Goal: Transaction & Acquisition: Purchase product/service

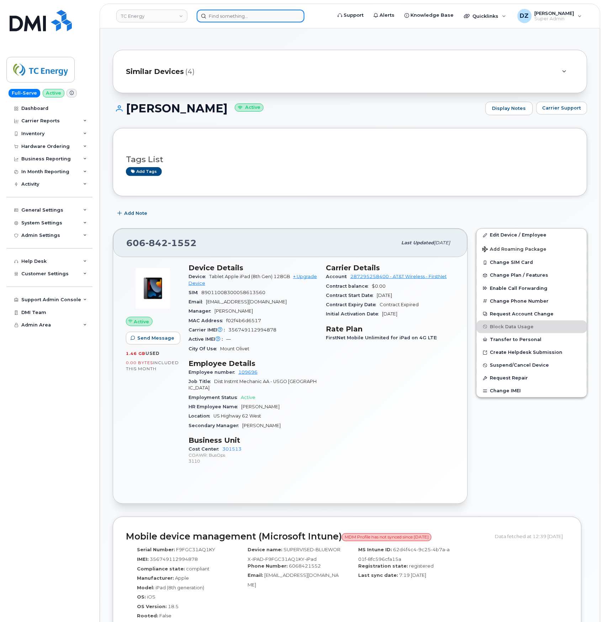
click at [206, 14] on input at bounding box center [251, 16] width 108 height 13
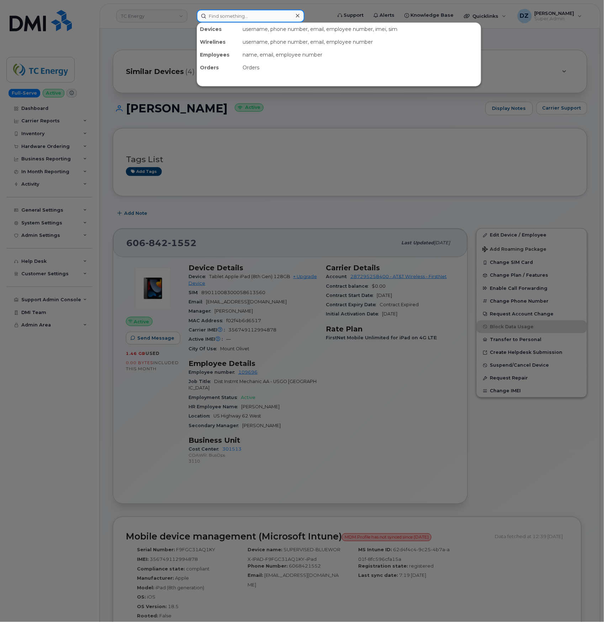
paste input "3374581996"
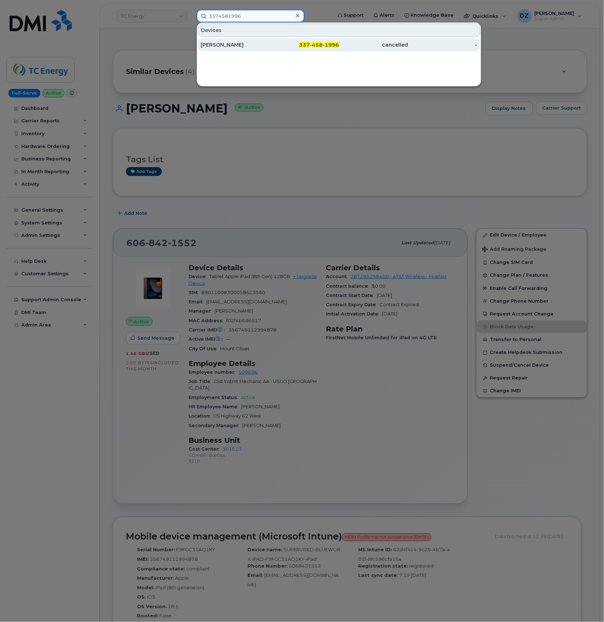
type input "3374581996"
click at [261, 47] on div "SETH MYERS" at bounding box center [235, 44] width 69 height 7
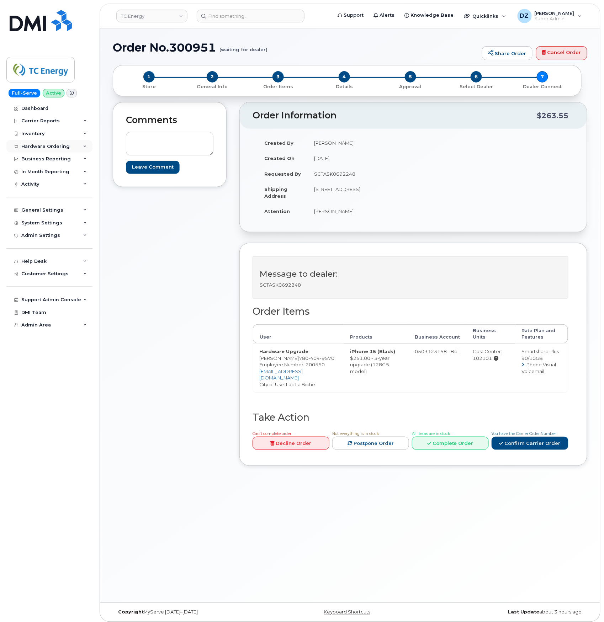
click at [51, 144] on div "Hardware Ordering" at bounding box center [45, 147] width 48 height 6
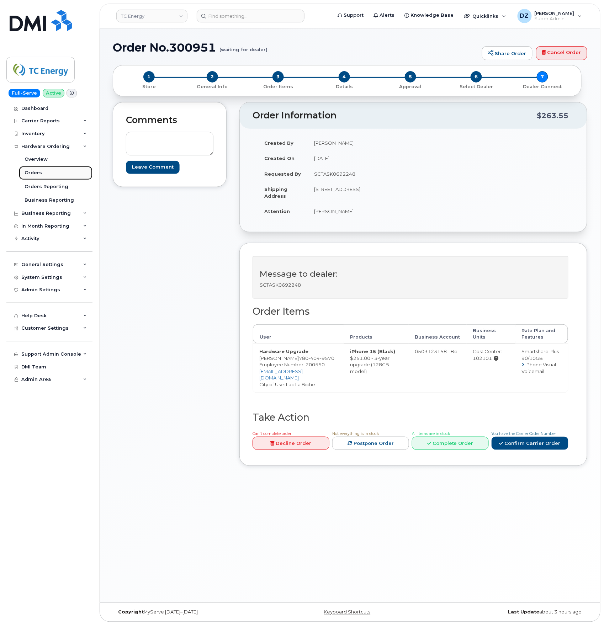
click at [45, 173] on link "Orders" at bounding box center [56, 173] width 74 height 14
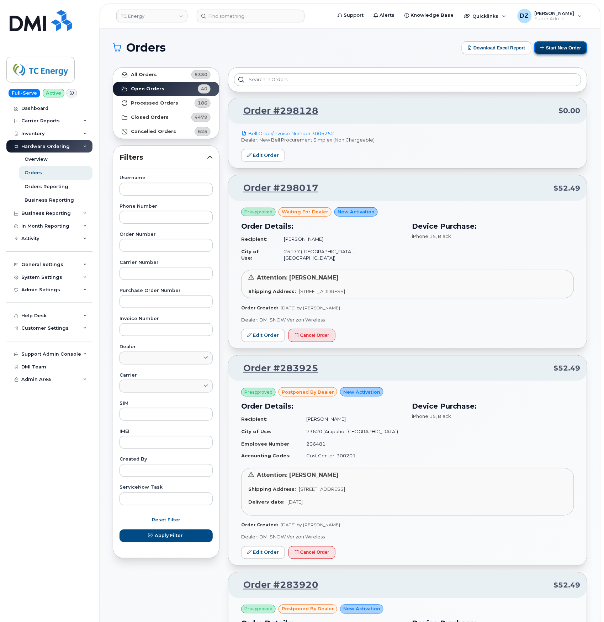
click at [571, 49] on button "Start New Order" at bounding box center [560, 47] width 53 height 13
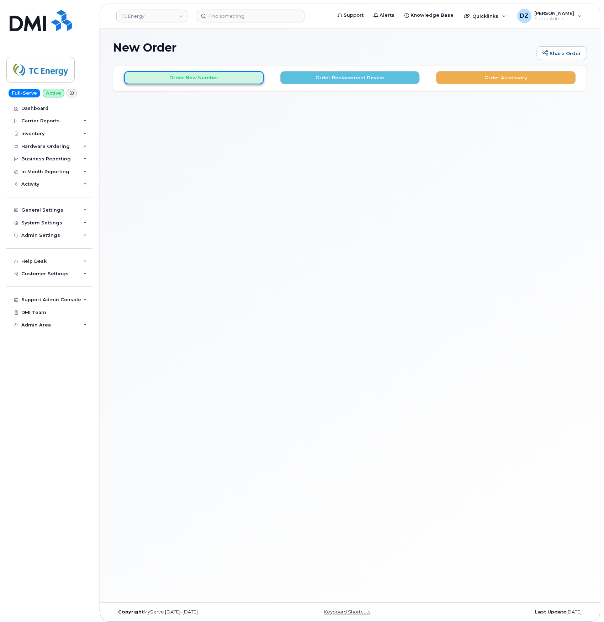
click at [244, 76] on button "Order New Number" at bounding box center [194, 77] width 140 height 13
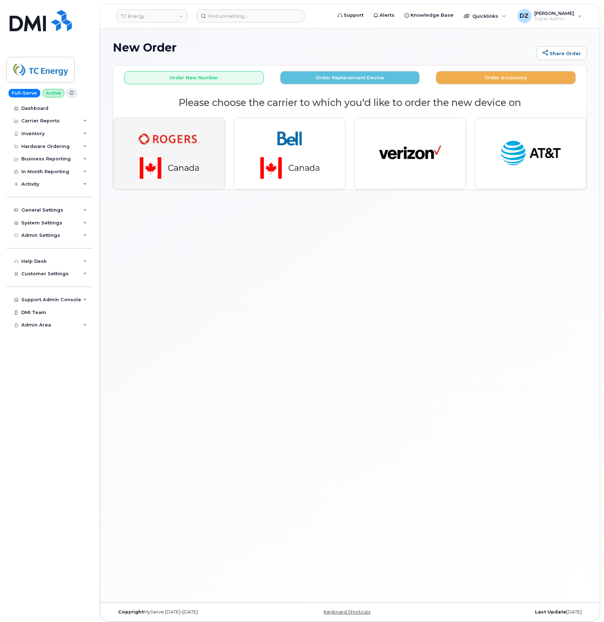
click at [137, 133] on img "button" at bounding box center [170, 154] width 100 height 60
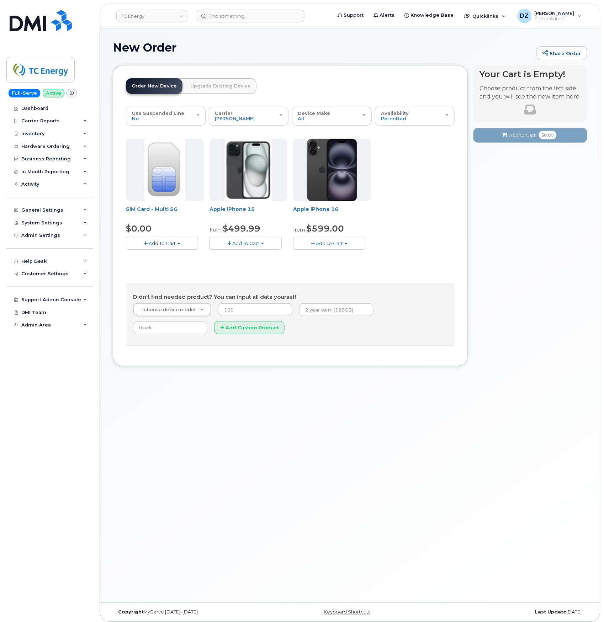
click at [256, 244] on span "Add To Cart" at bounding box center [245, 243] width 27 height 6
click at [258, 266] on link "$499.99 - 3 Year Activation (128GB)" at bounding box center [260, 265] width 98 height 9
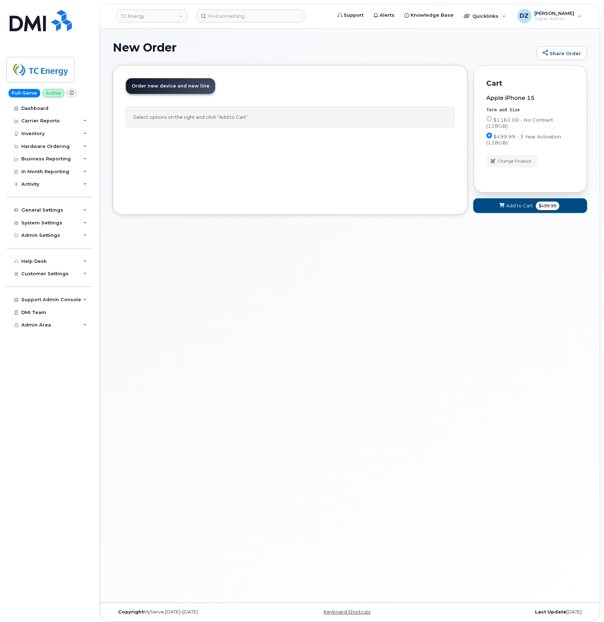
click at [547, 202] on span "$499.99" at bounding box center [547, 206] width 23 height 9
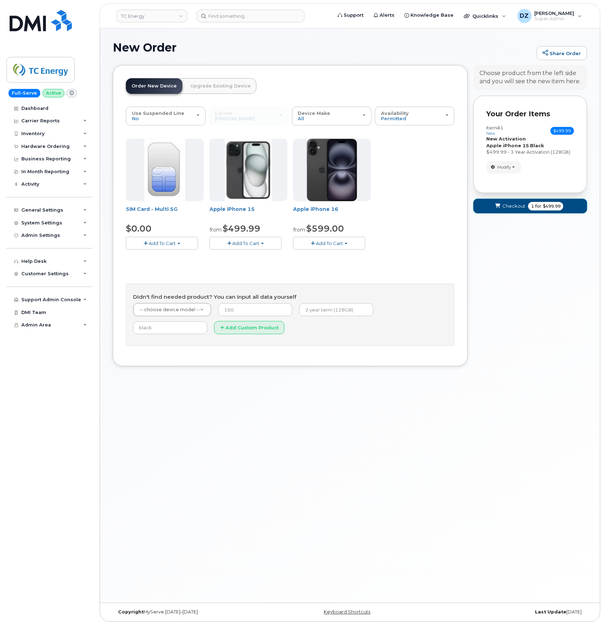
click at [517, 210] on span "Checkout" at bounding box center [513, 206] width 23 height 7
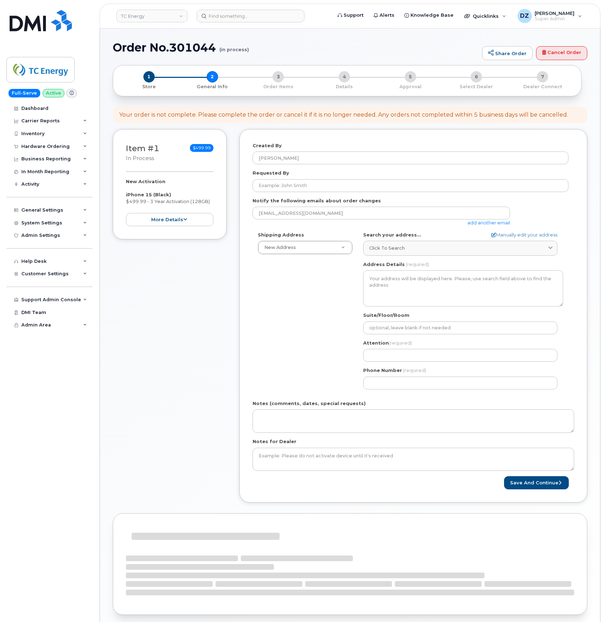
select select
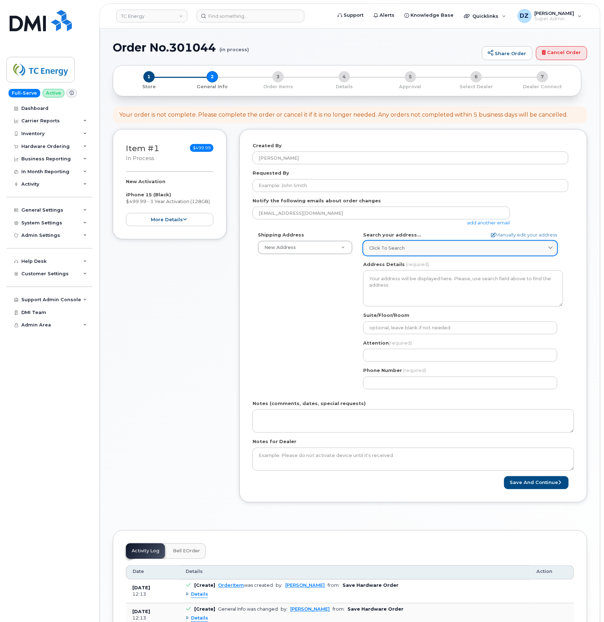
click at [419, 250] on div "Click to search" at bounding box center [460, 248] width 182 height 7
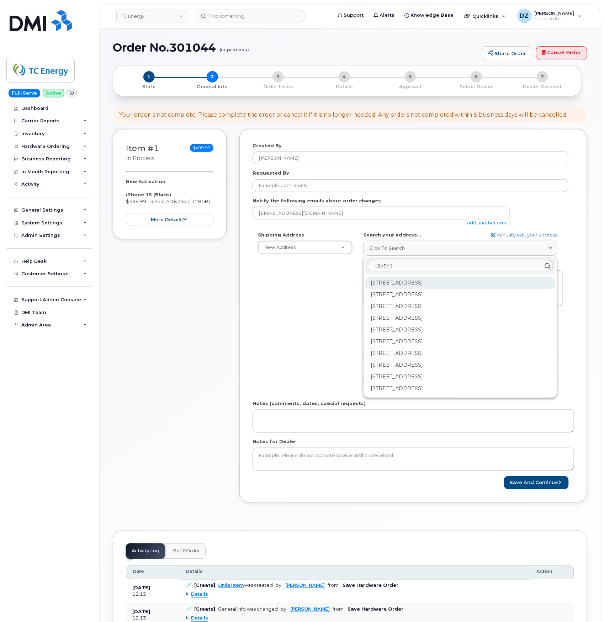
type input "t2p5h1"
click at [410, 283] on div "[STREET_ADDRESS]" at bounding box center [460, 283] width 191 height 12
select select
type textarea "[STREET_ADDRESS]"
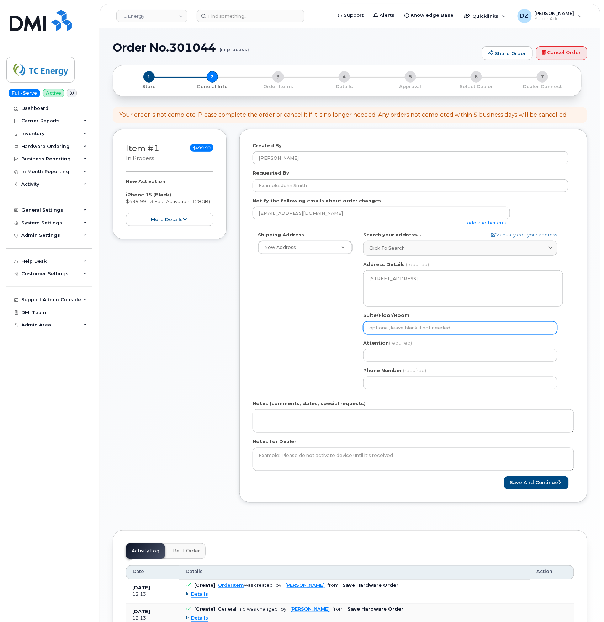
click at [412, 330] on input "Suite/Floor/Room" at bounding box center [460, 328] width 194 height 13
select select
type input "#"
paste input "943"
select select
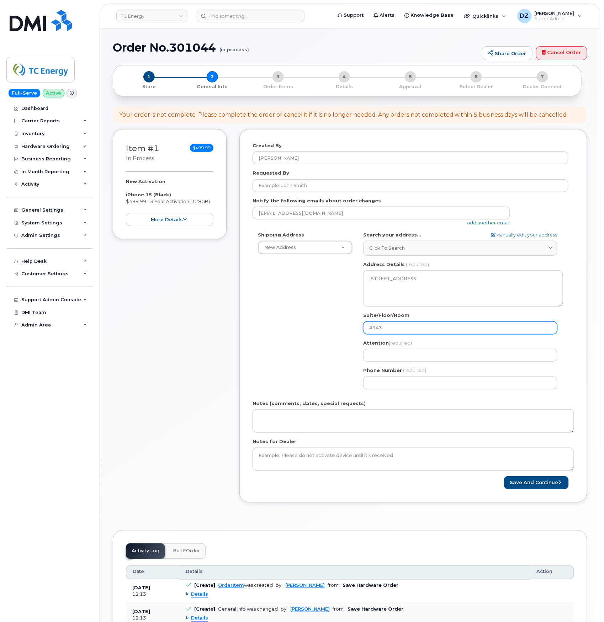
type input "#943"
click at [321, 317] on div "Shipping Address New Address New Address 10255 S Washington Ave 117 Kohen Dr 18…" at bounding box center [411, 313] width 316 height 163
click at [409, 353] on input "Attention (required)" at bounding box center [460, 355] width 194 height 13
paste input "[PERSON_NAME]"
type input "[PERSON_NAME]"
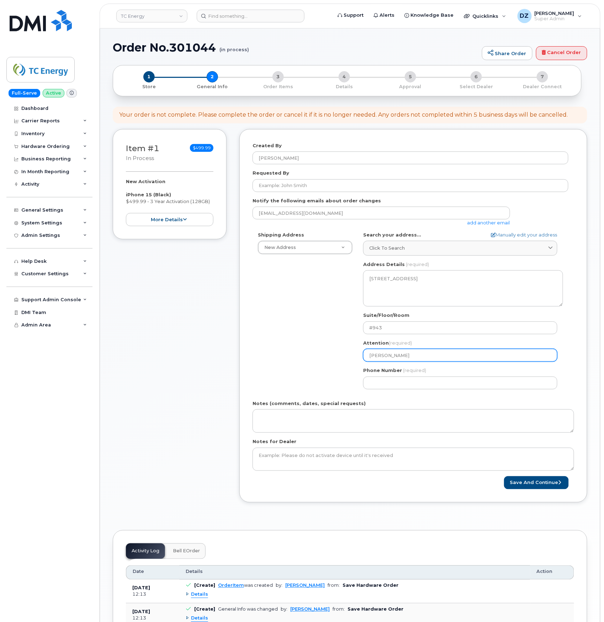
select select
type input "[PERSON_NAME]"
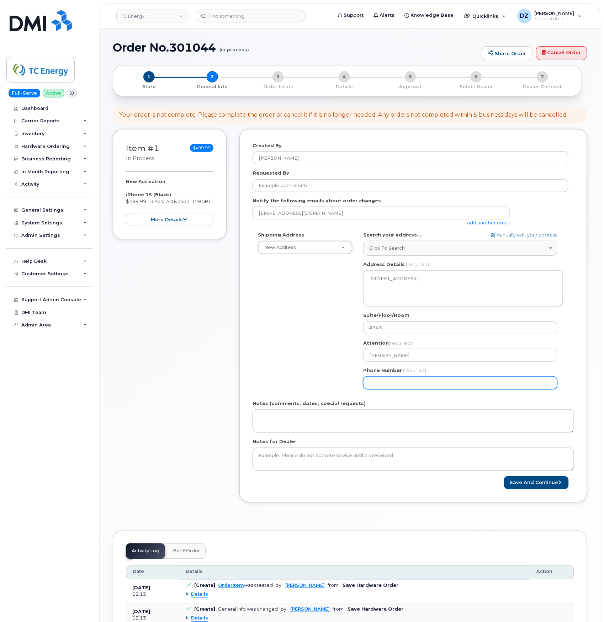
paste input "8323206996"
click at [444, 383] on input "Phone Number" at bounding box center [460, 383] width 194 height 13
type input "8323206996"
select select
type input "8323206996"
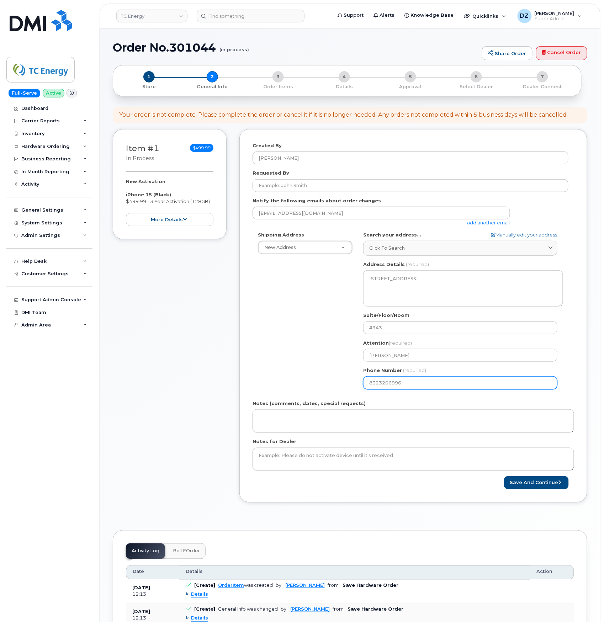
click at [271, 355] on div "Shipping Address New Address New Address 10255 S Washington Ave 117 Kohen Dr 18…" at bounding box center [411, 313] width 316 height 163
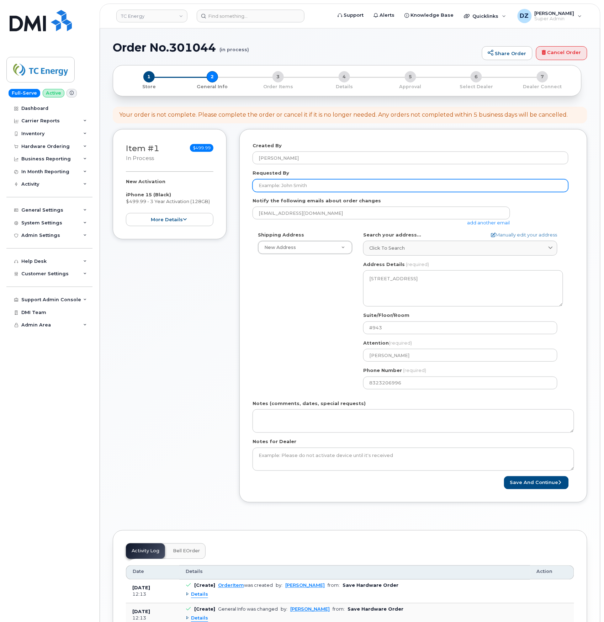
click at [297, 186] on input "Requested By" at bounding box center [411, 185] width 316 height 13
paste input "SCTASK0692927"
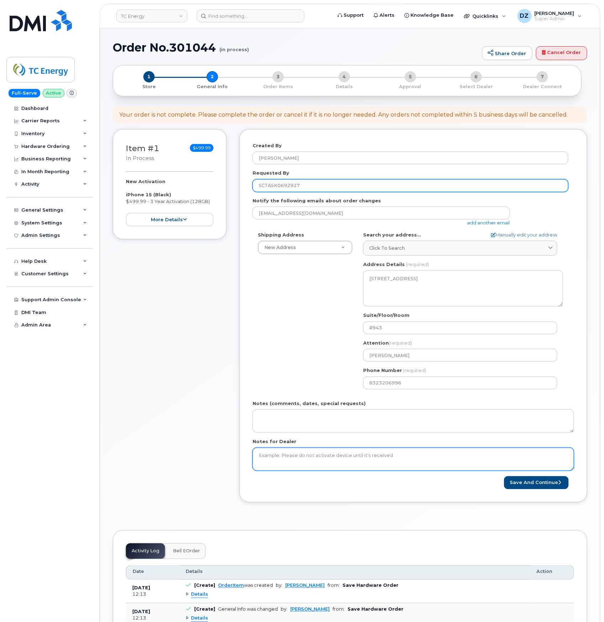
type input "SCTASK0692927"
click at [314, 456] on textarea "Notes for Dealer" at bounding box center [414, 459] width 322 height 23
paste textarea "SCTASK0692927"
type textarea "SCTASK0692927"
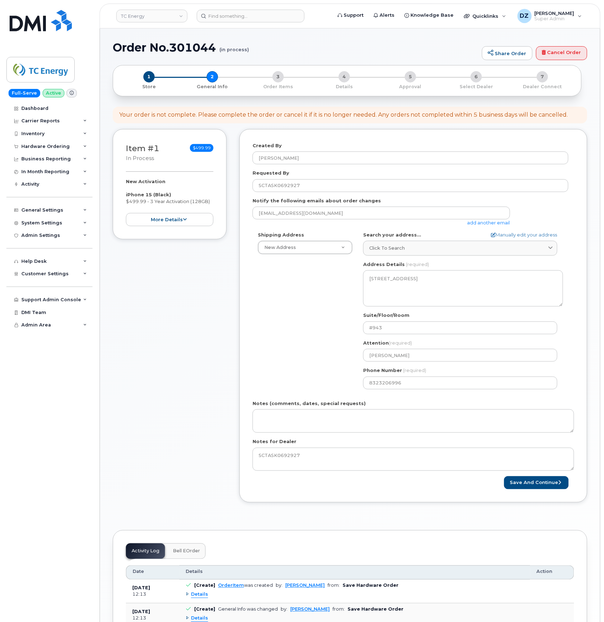
click at [482, 224] on link "add another email" at bounding box center [488, 223] width 43 height 6
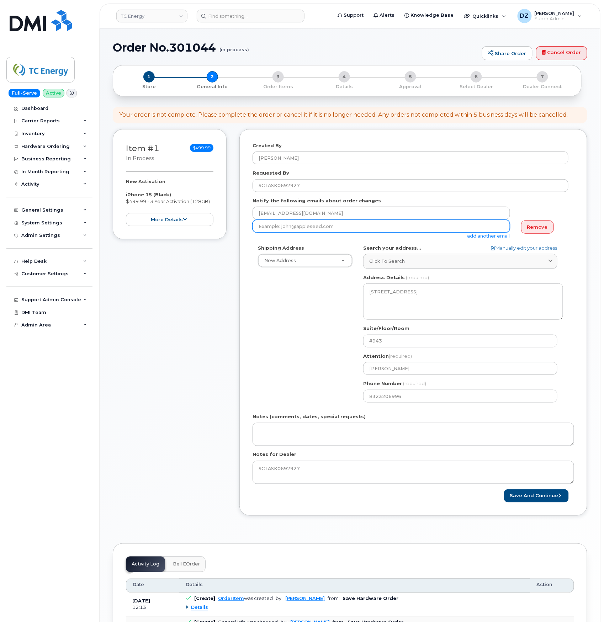
click at [332, 229] on input "email" at bounding box center [382, 226] width 258 height 13
paste input "laurenne_patterson@tcenergy.com"
type input "laurenne_patterson@tcenergy.com"
click at [291, 331] on div "Shipping Address New Address New Address 10255 S Washington Ave 117 Kohen Dr 18…" at bounding box center [411, 326] width 316 height 163
click at [548, 497] on button "Save and Continue" at bounding box center [536, 495] width 65 height 13
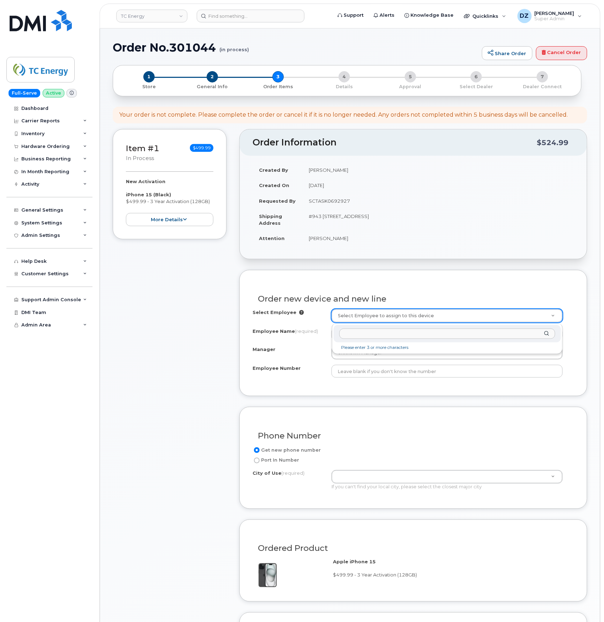
click at [369, 333] on input "text" at bounding box center [447, 334] width 216 height 10
type input "207929"
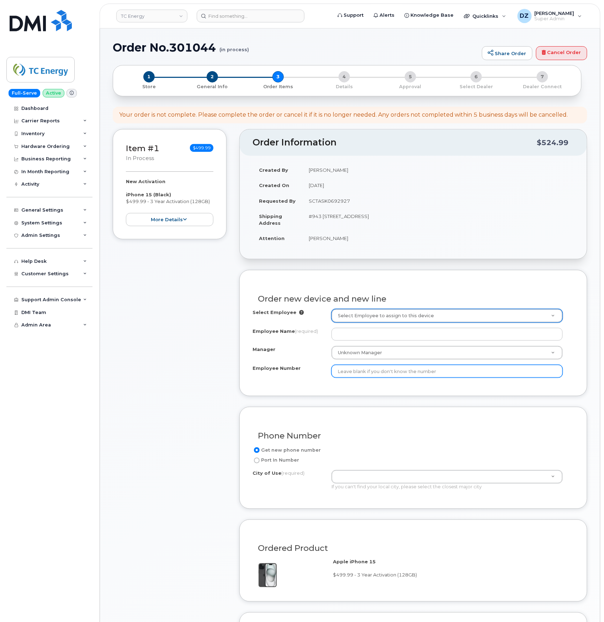
click at [406, 376] on input "Employee Number" at bounding box center [447, 371] width 231 height 13
paste input "207929"
type input "207929"
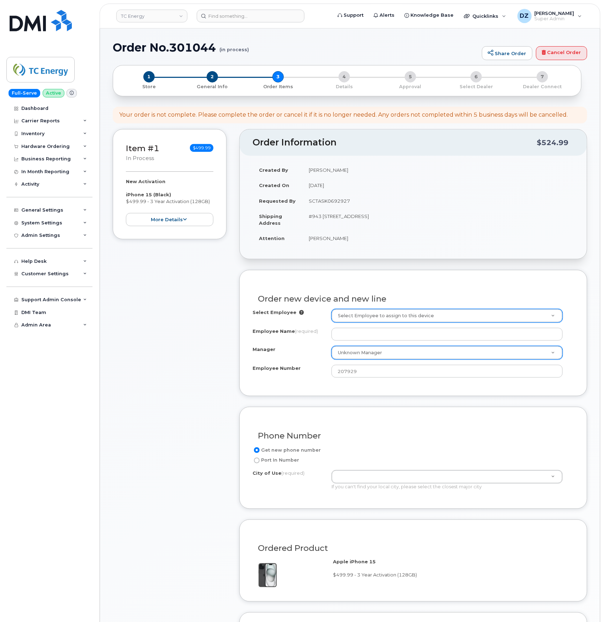
paste input "Jessica Ripplinger"
type input "Jessica Ripplinger"
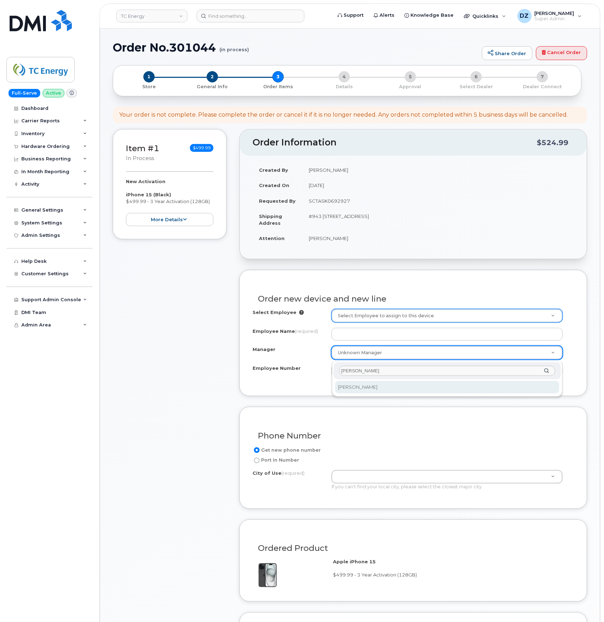
type input "Jessica Ripplinger"
select select "1595383"
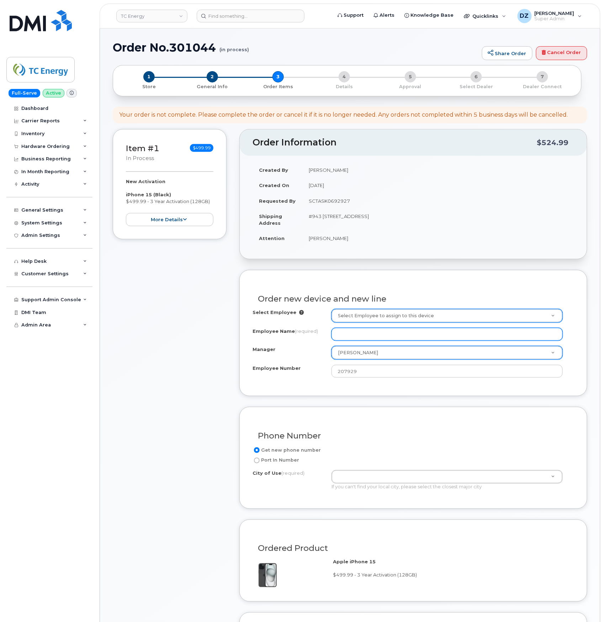
click at [356, 341] on input "Employee Name (required)" at bounding box center [447, 334] width 231 height 13
paste input "[PERSON_NAME]"
type input "[PERSON_NAME]"
click at [168, 329] on div "Item #1 in process $499.99 New Activation iPhone 15 (Black) $499.99 - 3 Year Ac…" at bounding box center [170, 437] width 114 height 617
click at [359, 214] on td "#943 [STREET_ADDRESS]" at bounding box center [438, 219] width 272 height 22
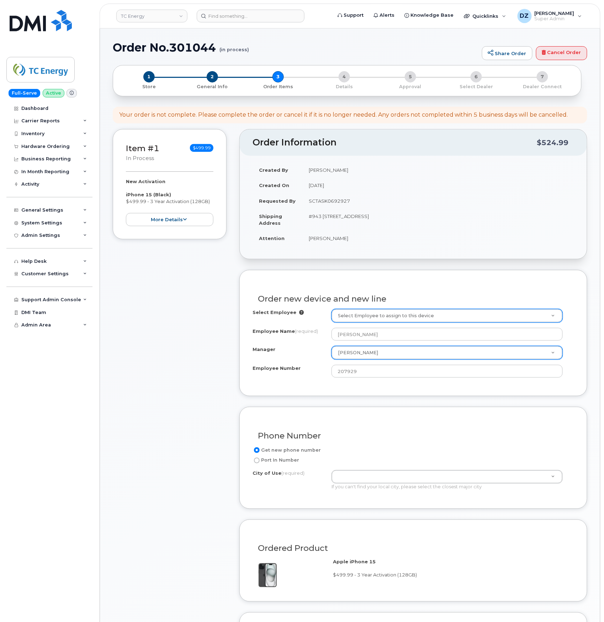
click at [359, 214] on td "#943 [STREET_ADDRESS]" at bounding box center [438, 219] width 272 height 22
copy td "CALGARY"
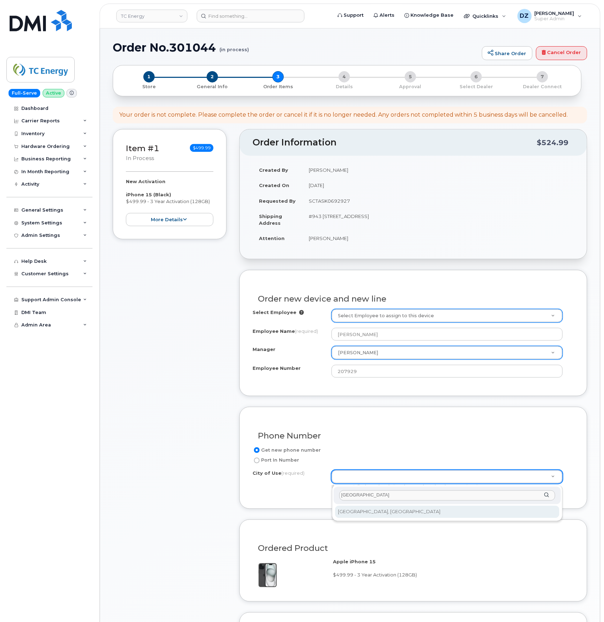
type input "CALGARY"
type input "88"
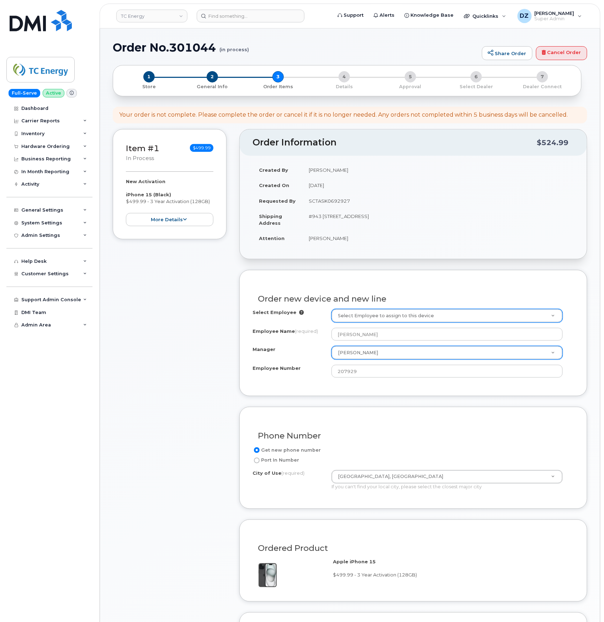
drag, startPoint x: 370, startPoint y: 285, endPoint x: 216, endPoint y: 290, distance: 154.8
click at [216, 290] on div "Item #1 in process $499.99 New Activation iPhone 15 (Black) $499.99 - 3 Year Ac…" at bounding box center [170, 437] width 114 height 617
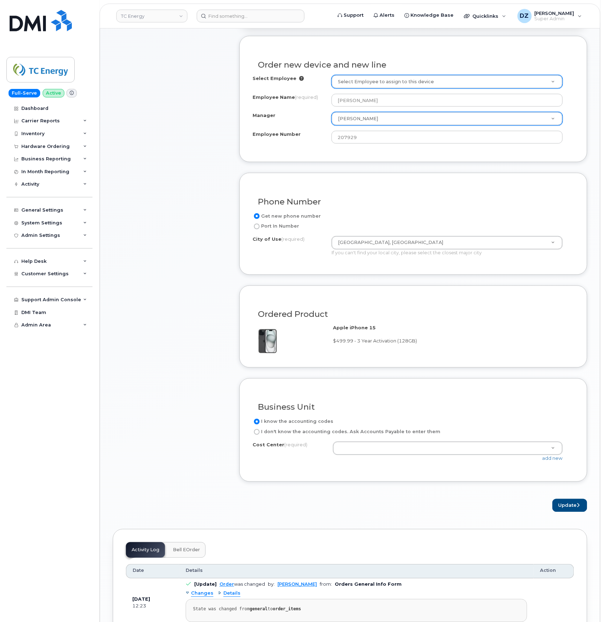
scroll to position [237, 0]
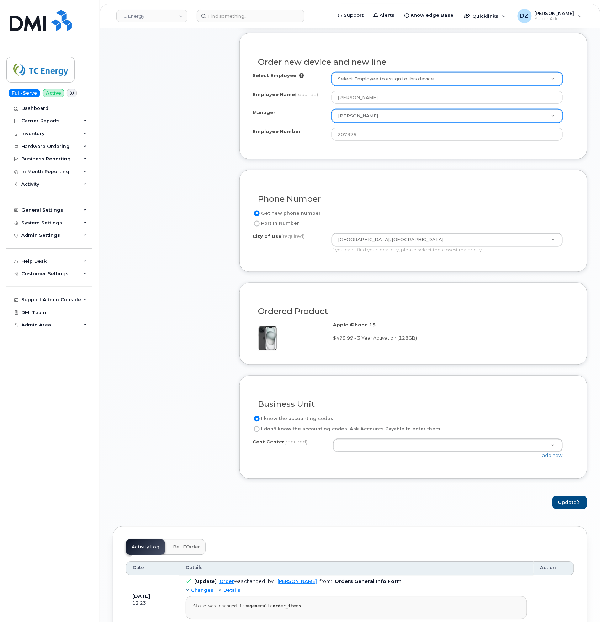
click at [279, 432] on label "I don't know the accounting codes. Ask Accounts Payable to enter them" at bounding box center [347, 429] width 188 height 9
click at [260, 432] on input "I don't know the accounting codes. Ask Accounts Payable to enter them" at bounding box center [257, 430] width 6 height 6
radio input "true"
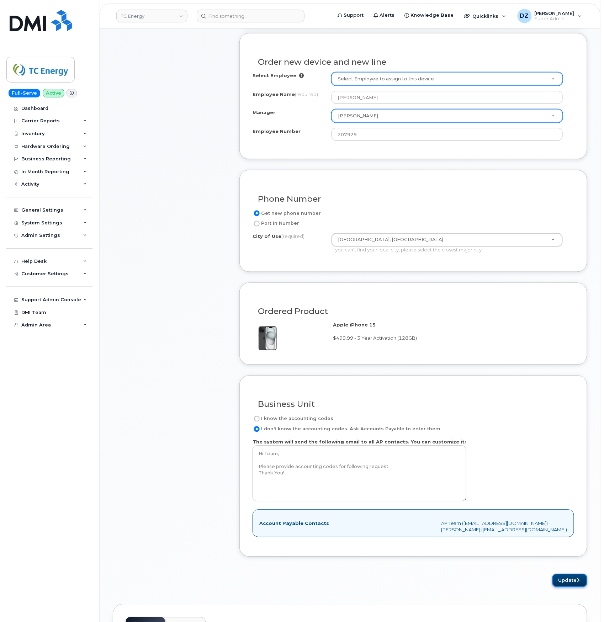
click at [564, 583] on button "Update" at bounding box center [569, 580] width 35 height 13
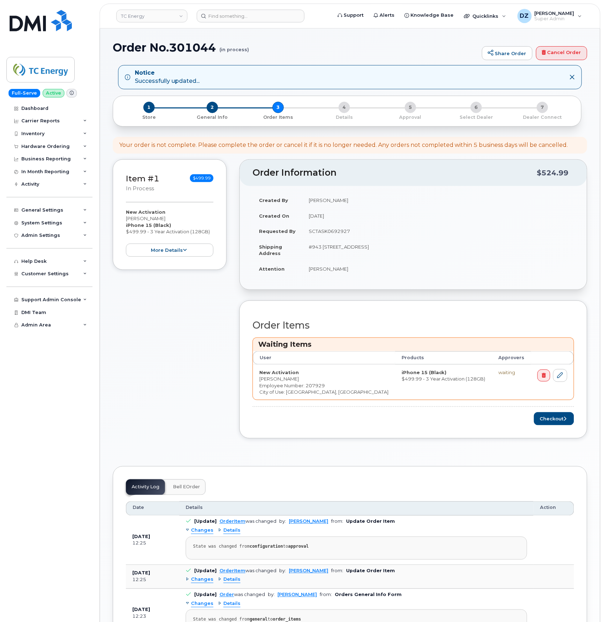
drag, startPoint x: 419, startPoint y: 384, endPoint x: 223, endPoint y: 385, distance: 196.0
click at [223, 385] on div "Item #1 in process $499.99 New Activation [PERSON_NAME] iPhone 15 (Black) $499.…" at bounding box center [170, 304] width 114 height 290
click at [557, 424] on button "Checkout" at bounding box center [554, 418] width 40 height 13
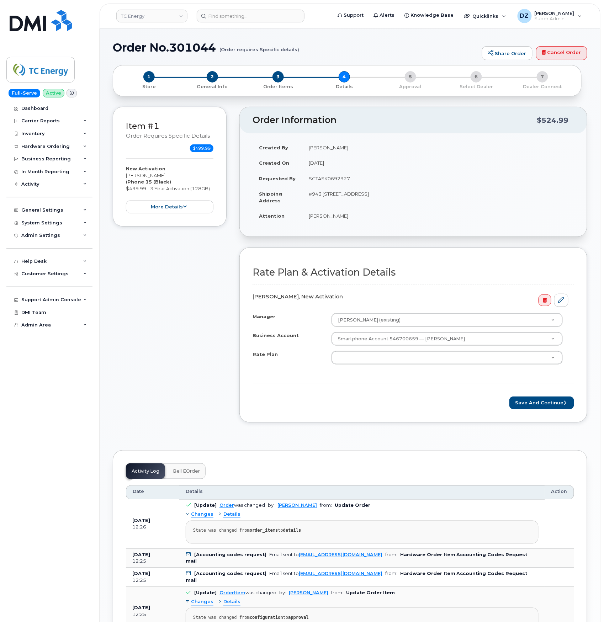
drag, startPoint x: 492, startPoint y: 422, endPoint x: 184, endPoint y: 385, distance: 309.9
click at [181, 386] on div "Item #1 Order requires Specific details $499.99 New Activation [PERSON_NAME] iP…" at bounding box center [170, 270] width 114 height 327
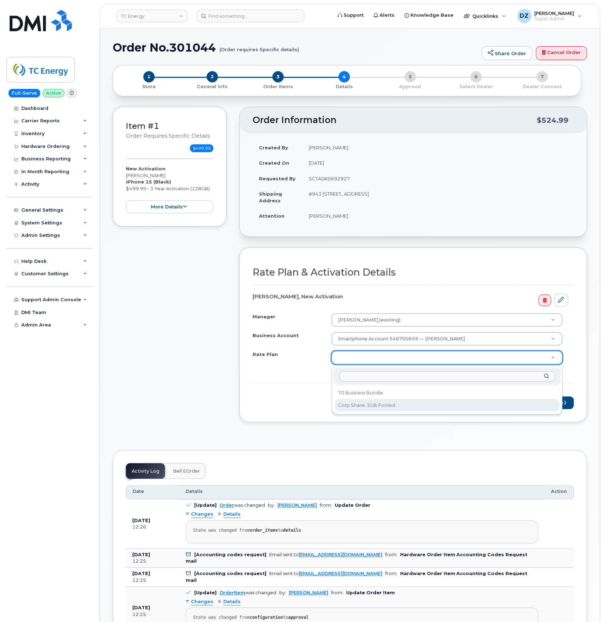
select select "Corp Share: 3GB Pooled"
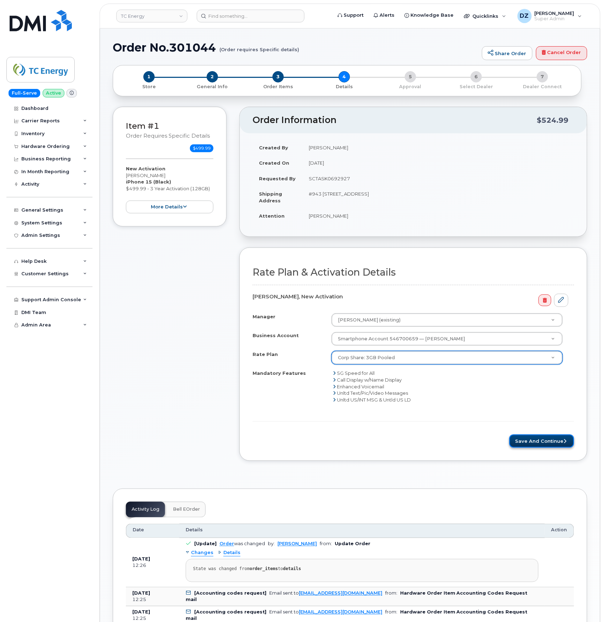
click at [531, 442] on button "Save and Continue" at bounding box center [541, 441] width 65 height 13
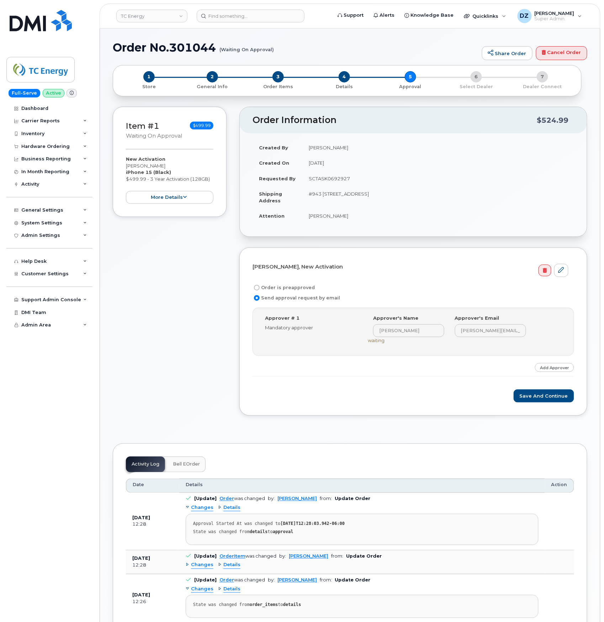
click at [289, 288] on label "Order is preapproved" at bounding box center [284, 288] width 62 height 9
click at [260, 288] on input "Order is preapproved" at bounding box center [257, 288] width 6 height 6
radio input "true"
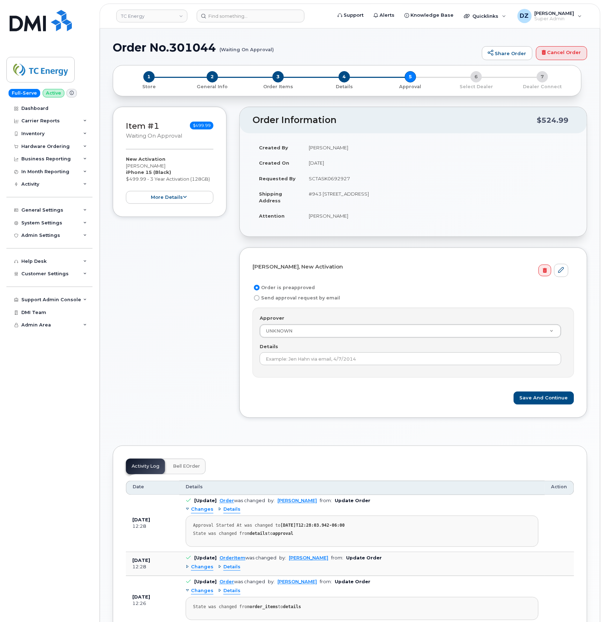
click at [333, 177] on td "SCTASK0692927" at bounding box center [438, 179] width 272 height 16
copy td "SCTASK0692927"
click at [355, 363] on input "Details" at bounding box center [411, 359] width 302 height 13
paste input "SCTASK0692927"
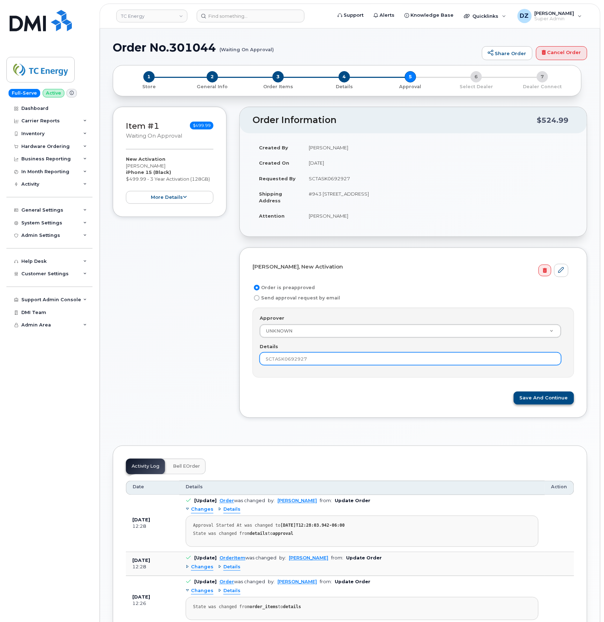
type input "SCTASK0692927"
click at [530, 400] on button "Save and Continue" at bounding box center [544, 398] width 60 height 13
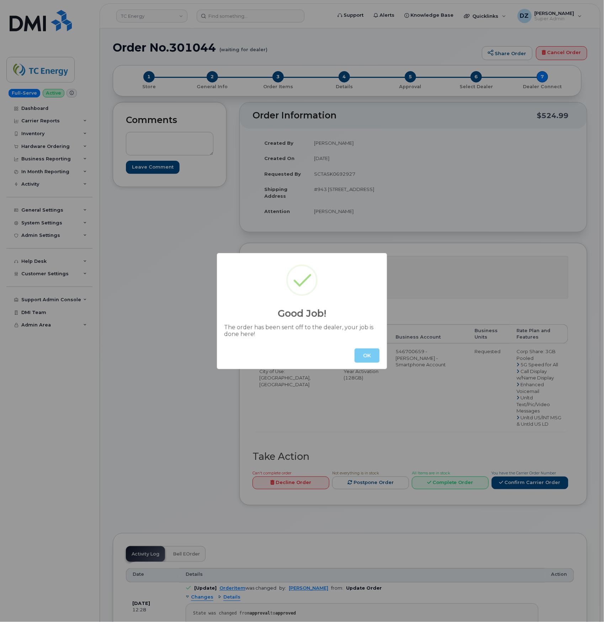
click at [370, 359] on button "OK" at bounding box center [367, 356] width 25 height 14
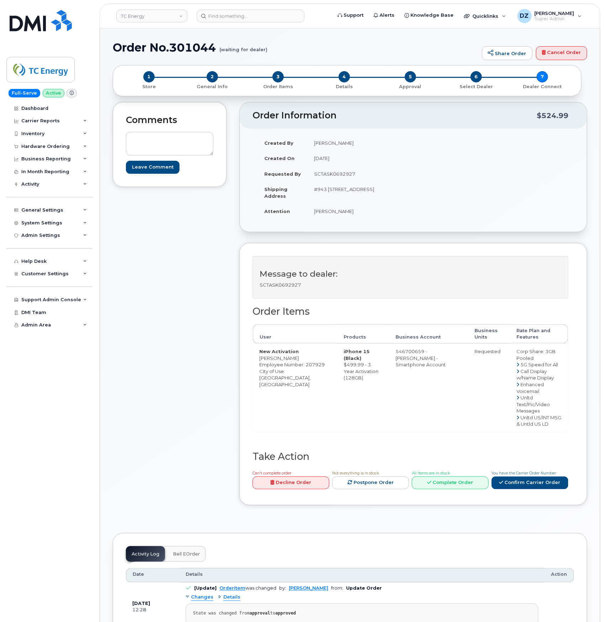
click at [126, 43] on h1 "Order No.301044 (waiting for dealer)" at bounding box center [296, 47] width 366 height 12
drag, startPoint x: 126, startPoint y: 43, endPoint x: 188, endPoint y: 48, distance: 62.1
click at [127, 43] on h1 "Order No.301044 (waiting for dealer)" at bounding box center [296, 47] width 366 height 12
click at [188, 48] on h1 "Order No.301044 (waiting for dealer)" at bounding box center [296, 47] width 366 height 12
copy h1 "Order No.301044"
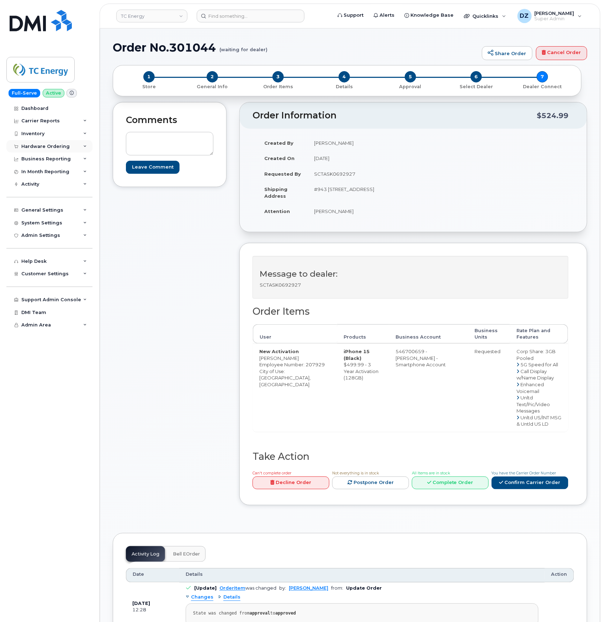
click at [49, 149] on div "Hardware Ordering" at bounding box center [45, 147] width 48 height 6
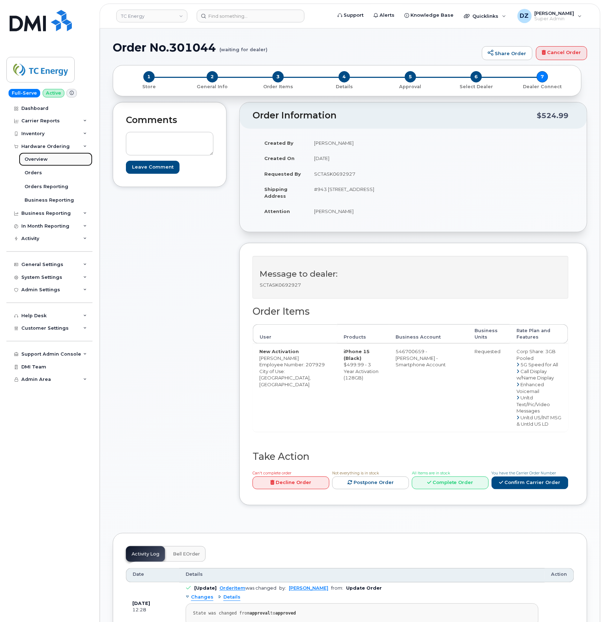
click at [43, 166] on link "Overview" at bounding box center [56, 160] width 74 height 14
click at [44, 172] on link "Orders" at bounding box center [56, 173] width 74 height 14
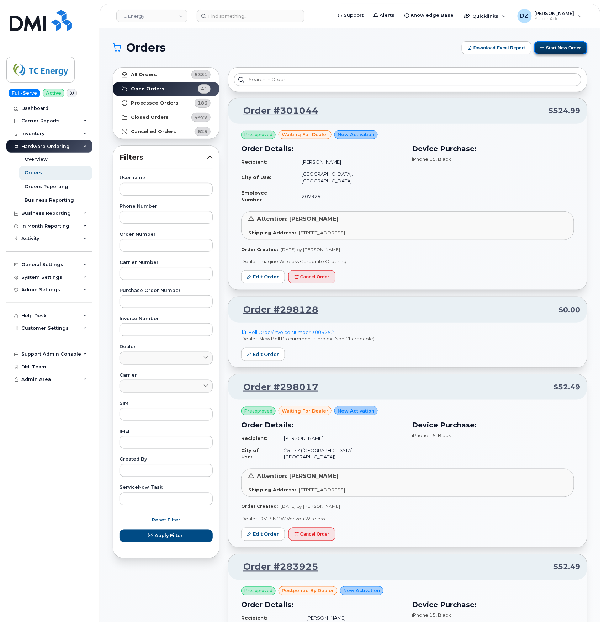
click at [563, 50] on button "Start New Order" at bounding box center [560, 47] width 53 height 13
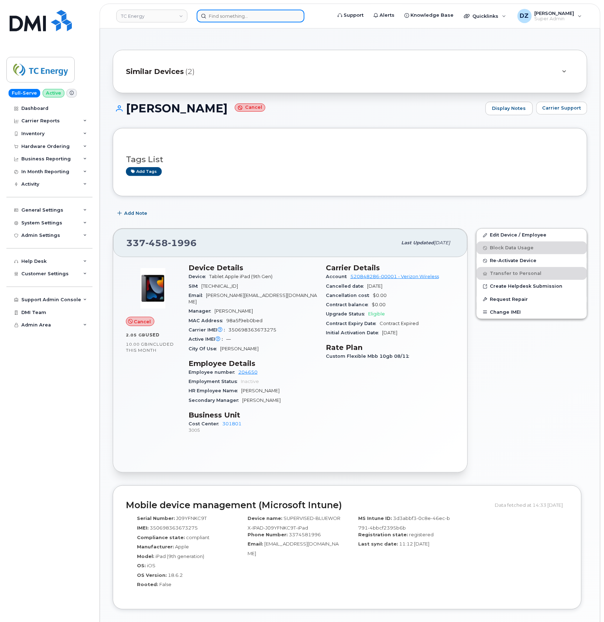
click at [213, 16] on input at bounding box center [251, 16] width 108 height 13
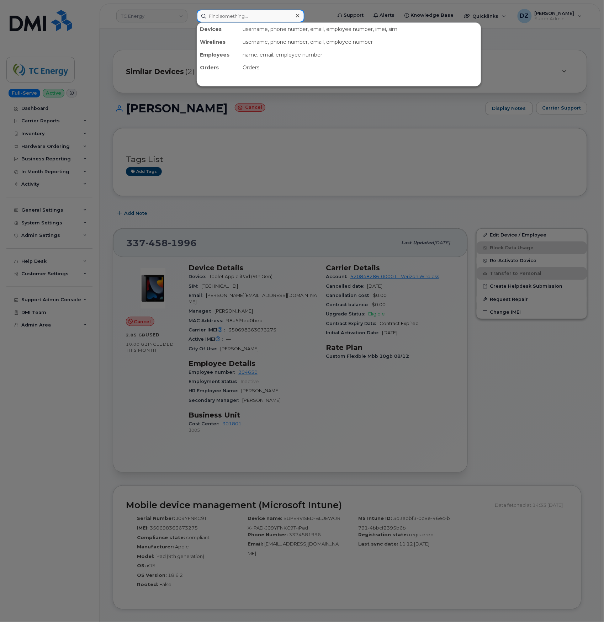
paste input "[PHONE_NUMBER]"
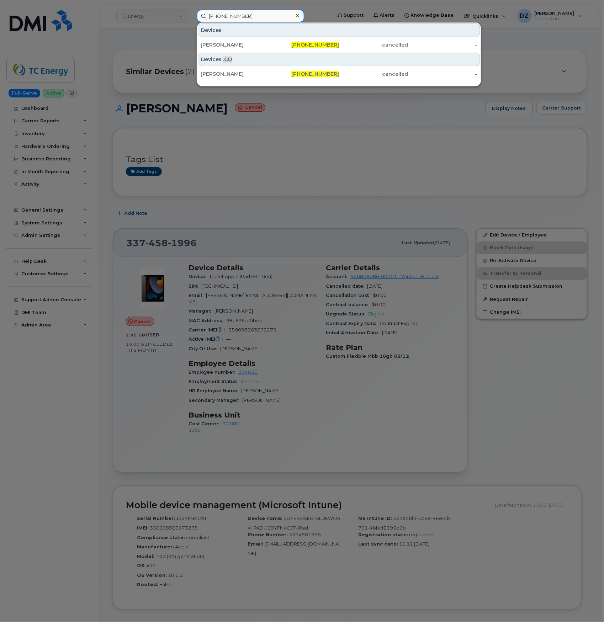
type input "[PHONE_NUMBER]"
click at [266, 47] on div "[PERSON_NAME]" at bounding box center [235, 44] width 69 height 7
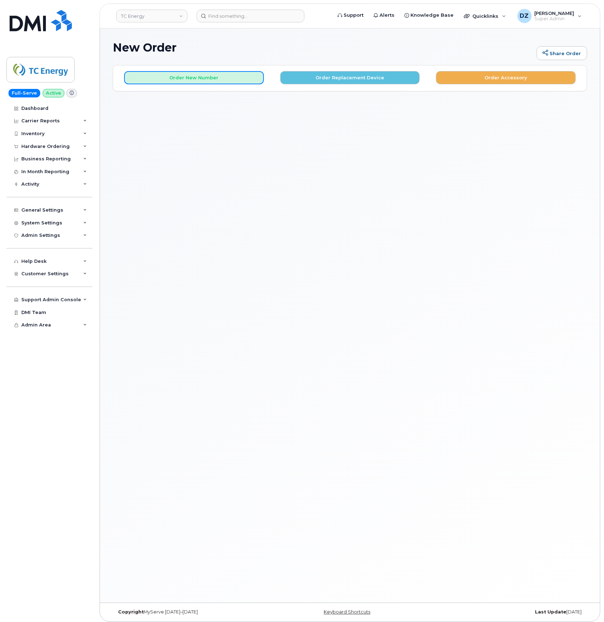
drag, startPoint x: 213, startPoint y: 79, endPoint x: 226, endPoint y: 107, distance: 31.2
click at [226, 107] on div "New Order Share Order × Share This Order If you want to allow others to create …" at bounding box center [350, 315] width 500 height 574
click at [208, 81] on button "Order New Number" at bounding box center [194, 77] width 140 height 13
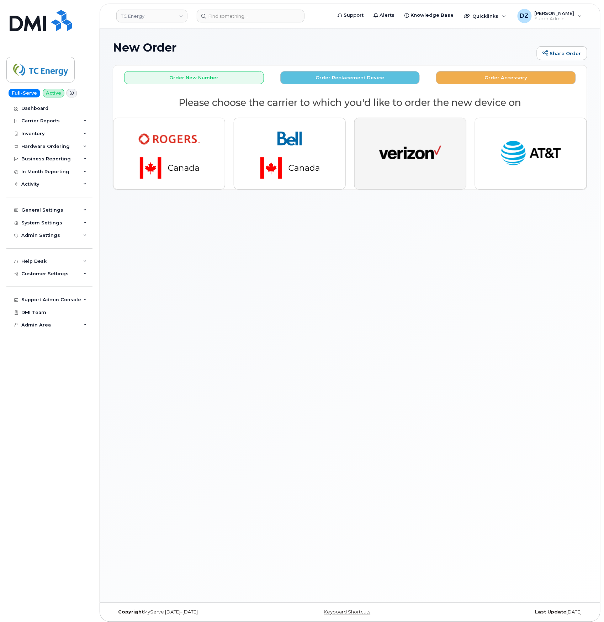
click at [400, 149] on img "button" at bounding box center [410, 154] width 62 height 32
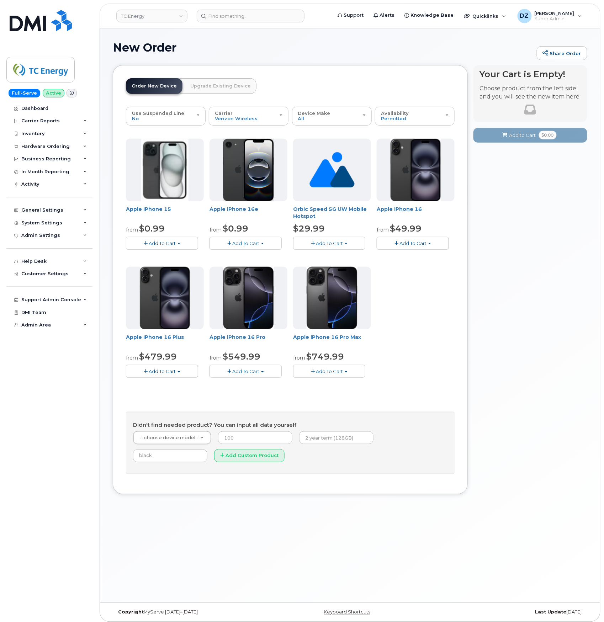
click at [362, 47] on h1 "New Order" at bounding box center [323, 47] width 420 height 12
drag, startPoint x: 351, startPoint y: 75, endPoint x: 312, endPoint y: 65, distance: 40.2
click at [312, 65] on div "Order New Device Upgrade Existing Device Order new device and new line Order ne…" at bounding box center [290, 279] width 355 height 429
click at [175, 245] on span "Add To Cart" at bounding box center [162, 243] width 27 height 6
click at [166, 274] on link "$0.99 - 2 Year Activation (128 GB)" at bounding box center [177, 274] width 99 height 9
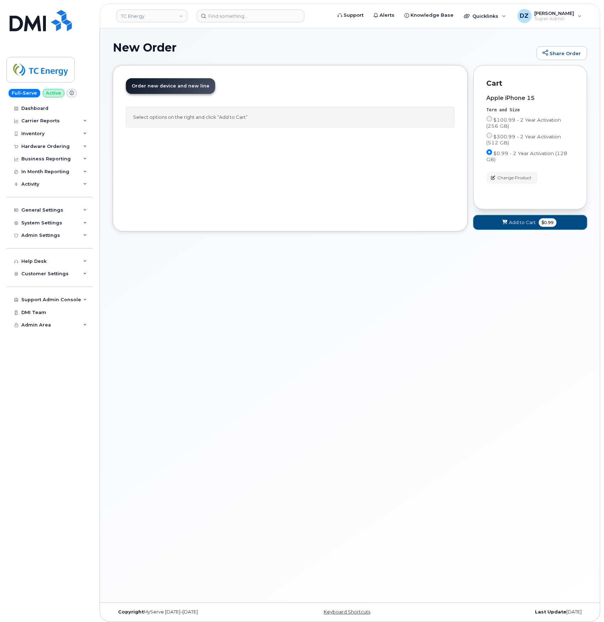
click at [525, 225] on span "Add to Cart" at bounding box center [522, 222] width 27 height 7
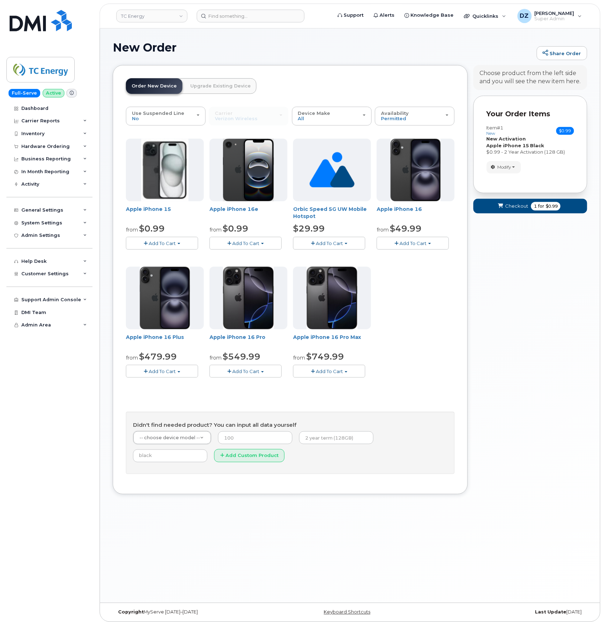
drag, startPoint x: 502, startPoint y: 238, endPoint x: 536, endPoint y: 245, distance: 34.8
click at [536, 245] on div "Your Cart is Empty! Choose product from the left side and you will see the new …" at bounding box center [530, 285] width 114 height 440
click at [520, 210] on span "Checkout" at bounding box center [516, 206] width 23 height 7
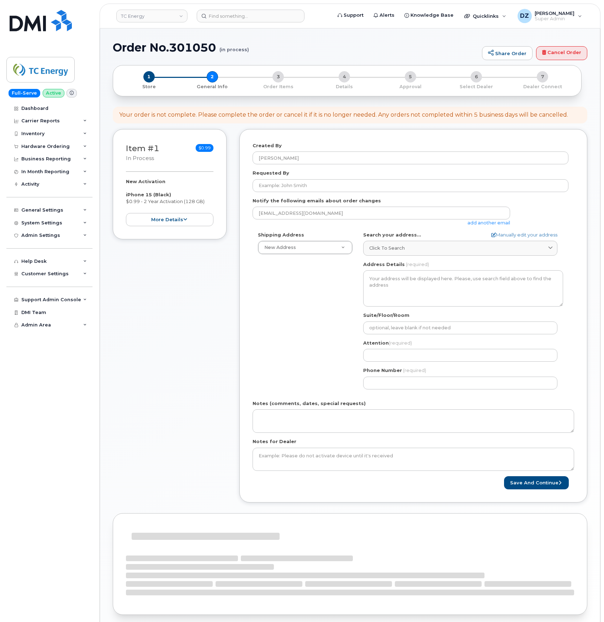
select select
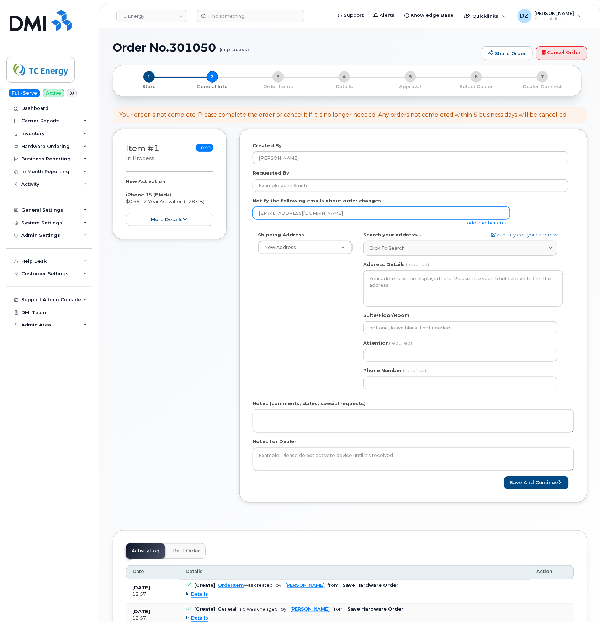
drag, startPoint x: 509, startPoint y: 213, endPoint x: 502, endPoint y: 214, distance: 7.9
drag, startPoint x: 502, startPoint y: 214, endPoint x: 258, endPoint y: 323, distance: 267.0
click at [258, 323] on div "Shipping Address New Address New Address 10255 S Washington Ave 117 Kohen Dr 18…" at bounding box center [411, 313] width 316 height 163
click at [480, 222] on link "add another email" at bounding box center [488, 223] width 43 height 6
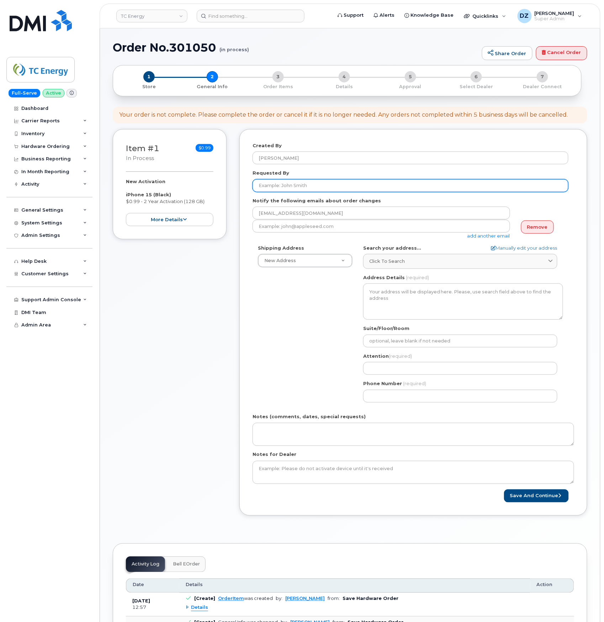
click at [281, 191] on input "Requested By" at bounding box center [411, 185] width 316 height 13
paste input "SCTASK0693151"
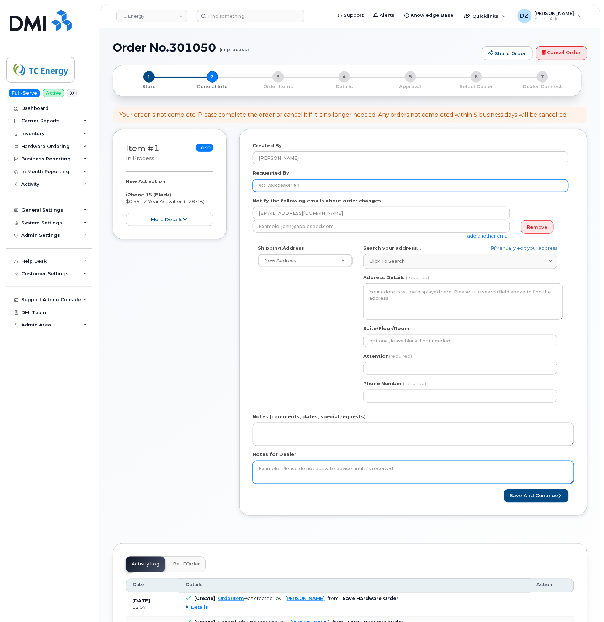
type input "SCTASK0693151"
click at [282, 476] on textarea "Notes for Dealer" at bounding box center [414, 472] width 322 height 23
paste textarea "SCTASK0693151"
type textarea "SCTASK0693151"
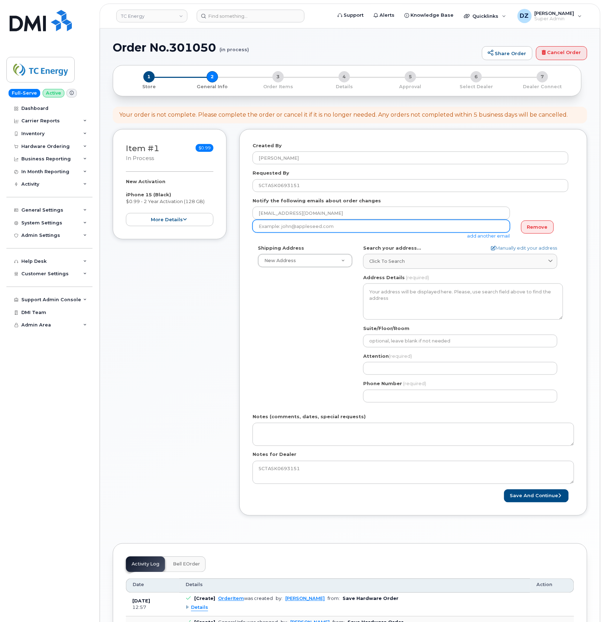
click at [352, 228] on input "email" at bounding box center [382, 226] width 258 height 13
paste input "axel_aulin@tcenergy.com"
type input "axel_aulin@tcenergy.com"
drag, startPoint x: 227, startPoint y: 261, endPoint x: 203, endPoint y: 277, distance: 28.3
click at [203, 277] on div "Item #1 in process $0.99 New Activation iPhone 15 (Black) $0.99 - 2 Year Activa…" at bounding box center [170, 328] width 114 height 398
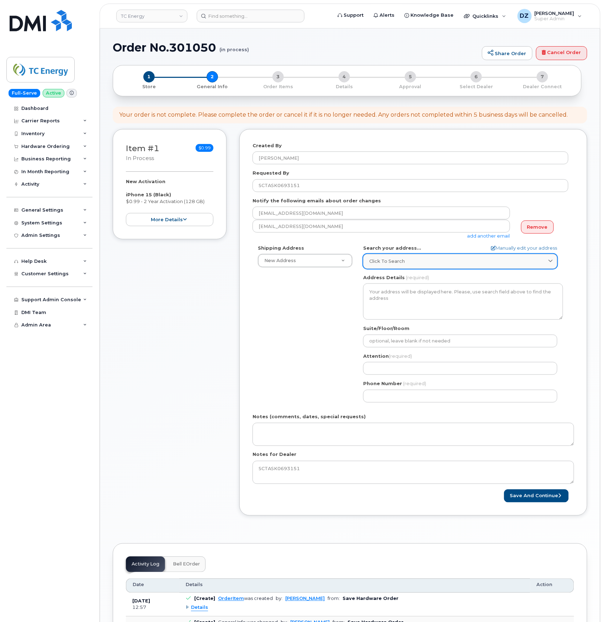
click at [423, 265] on div "Click to search" at bounding box center [460, 261] width 182 height 7
paste input "700 Louisiana Street, Houston TX, 77002"
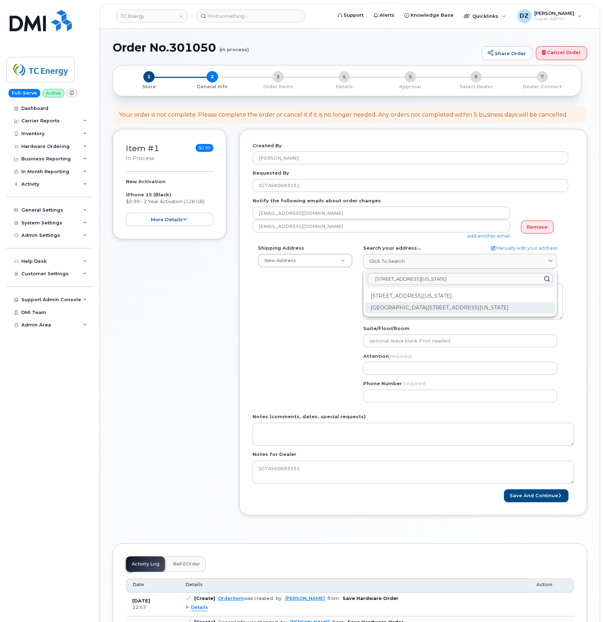
type input "700 Louisiana Street, Houston TX, 77002"
click at [416, 311] on div "Ncnb Center 700 Louisiana St Houston TX 77002-2700" at bounding box center [460, 308] width 191 height 12
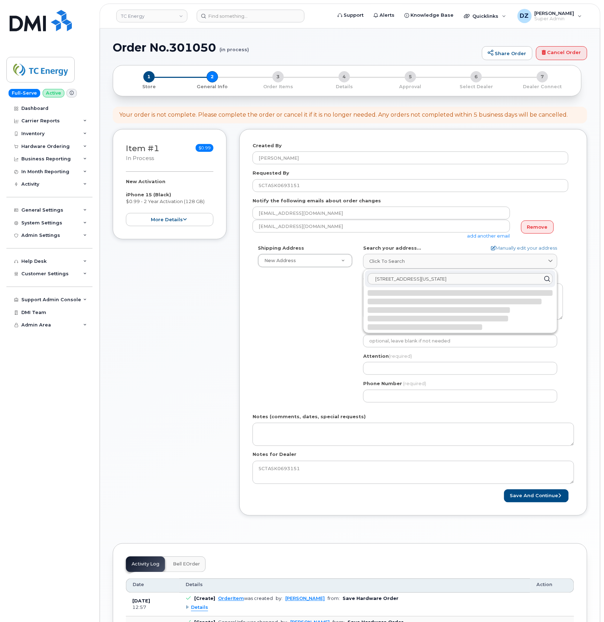
select select
type textarea "Ncnb Center 700 Louisiana St HOUSTON TX 77002-2700 UNITED STATES"
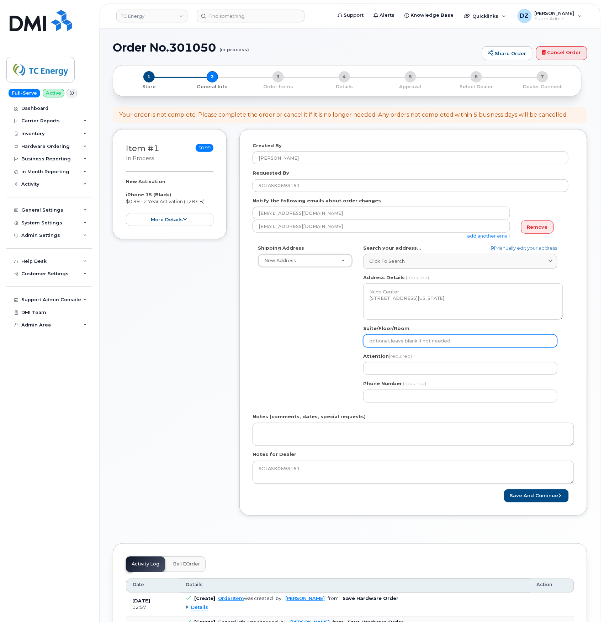
click at [416, 343] on input "Suite/Floor/Room" at bounding box center [460, 341] width 194 height 13
paste input "Office 9129B"
select select
type input "Office 9129B"
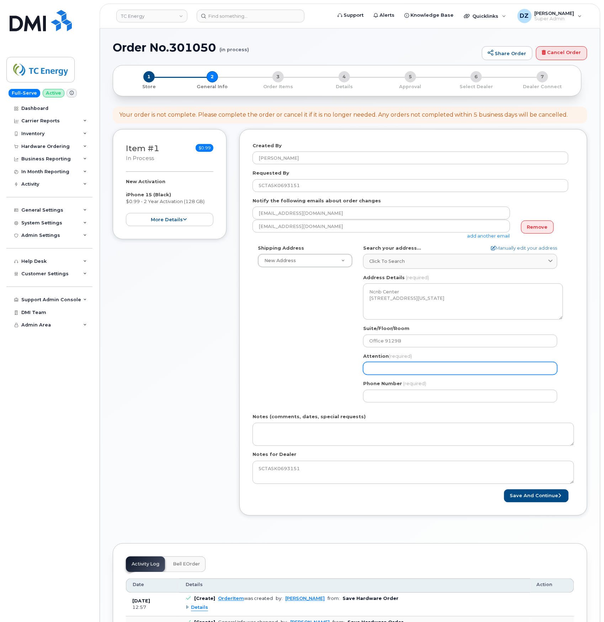
drag, startPoint x: 420, startPoint y: 371, endPoint x: 397, endPoint y: 388, distance: 28.6
click at [420, 371] on input "Attention (required)" at bounding box center [460, 368] width 194 height 13
paste input "[PERSON_NAME]"
type input "[PERSON_NAME]"
select select
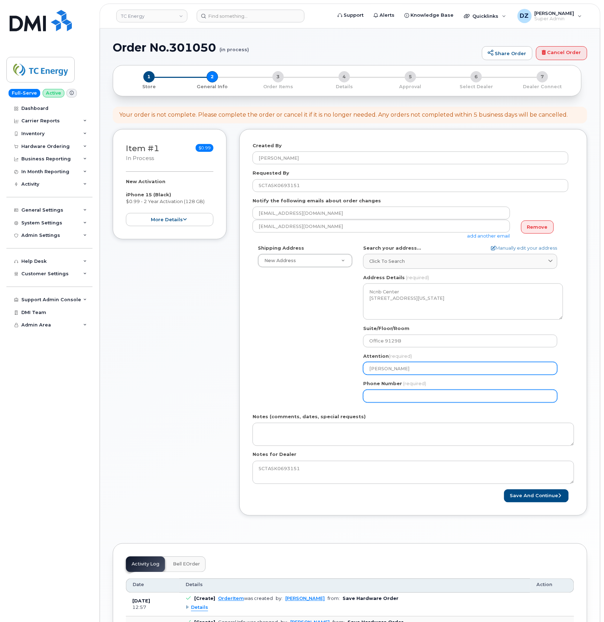
type input "[PERSON_NAME]"
click at [390, 397] on input "Phone Number" at bounding box center [460, 396] width 194 height 13
type input "513354115"
select select
type input "5133541153"
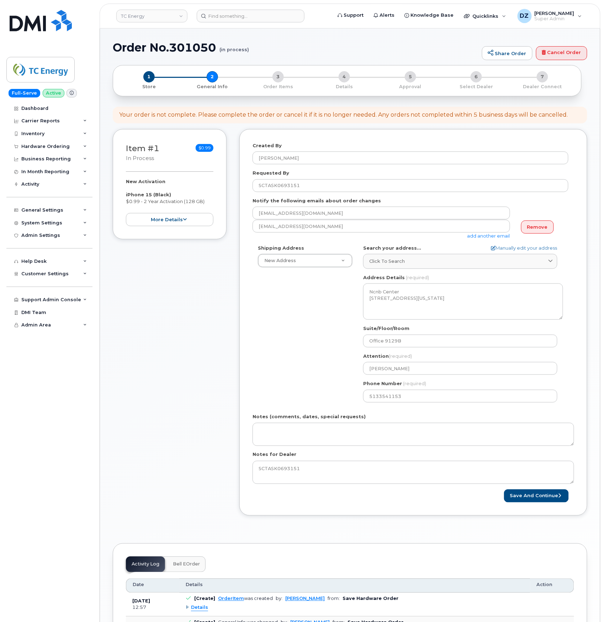
click at [314, 398] on div "Shipping Address New Address New Address 10255 S Washington Ave 117 Kohen Dr 18…" at bounding box center [411, 326] width 316 height 163
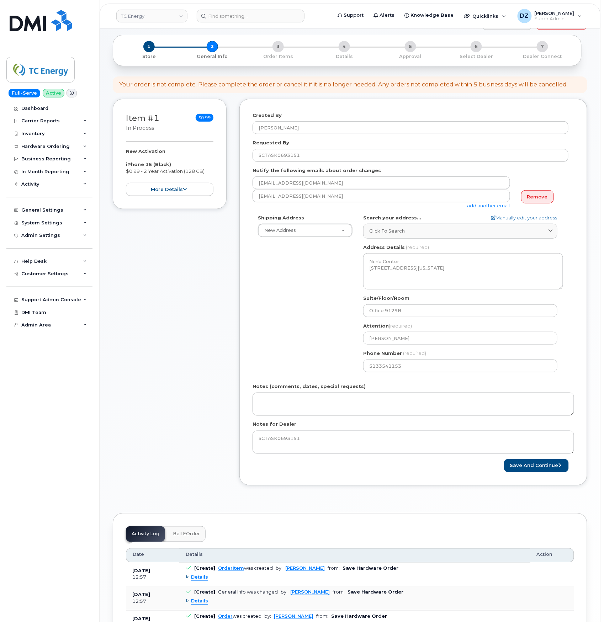
scroll to position [47, 0]
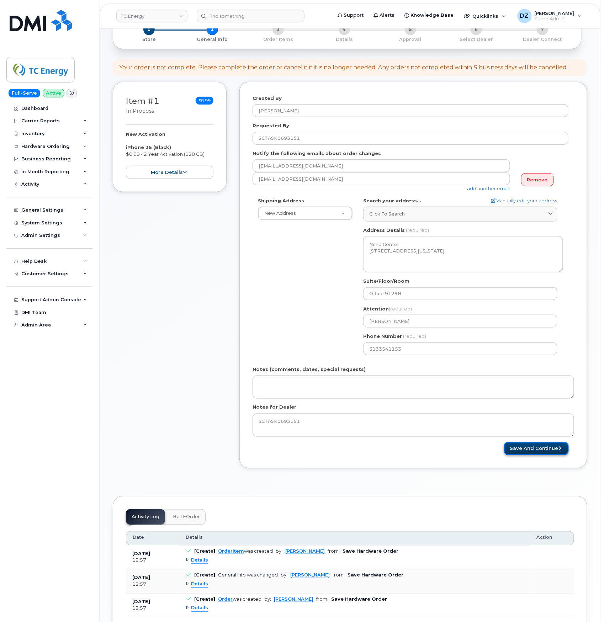
click at [536, 450] on button "Save and Continue" at bounding box center [536, 448] width 65 height 13
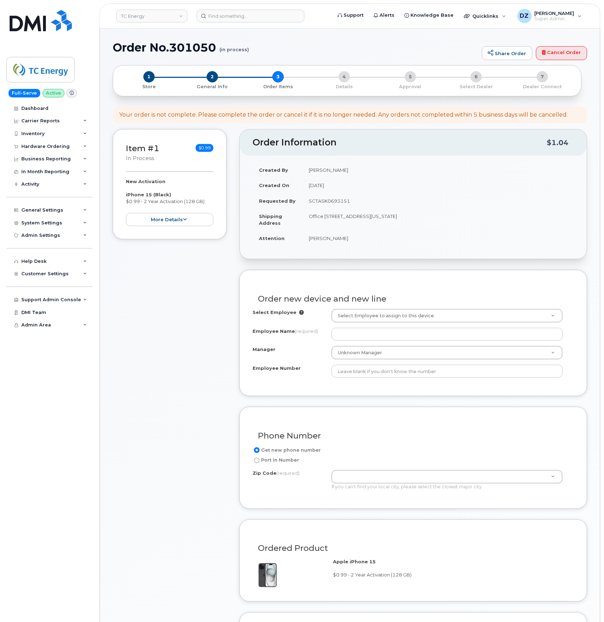
drag, startPoint x: 533, startPoint y: 451, endPoint x: 180, endPoint y: 404, distance: 356.3
click at [180, 404] on div "Item #1 in process $0.99 New Activation iPhone 15 (Black) $0.99 - 2 Year Activa…" at bounding box center [170, 437] width 114 height 617
drag, startPoint x: 177, startPoint y: 396, endPoint x: 159, endPoint y: 368, distance: 33.0
click at [159, 368] on div "Item #1 in process $0.99 New Activation iPhone 15 (Black) $0.99 - 2 Year Activa…" at bounding box center [170, 437] width 114 height 617
click at [376, 324] on div "Select Employee Select Employee to assign to this device Employee Name (require…" at bounding box center [414, 343] width 322 height 69
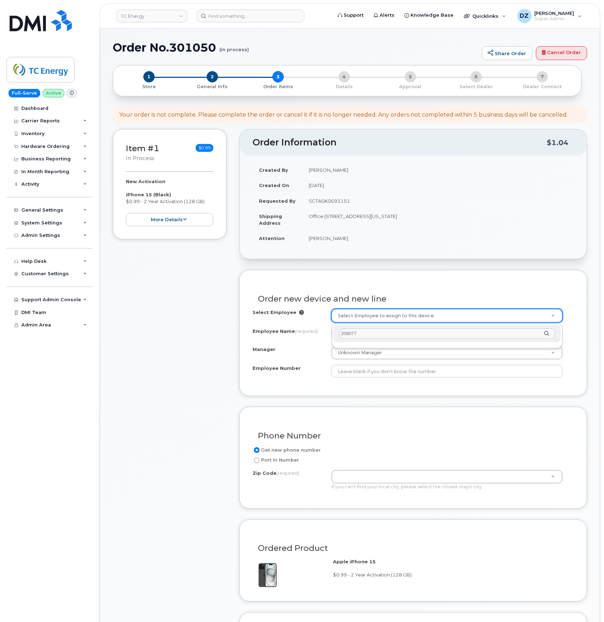
type input "208077"
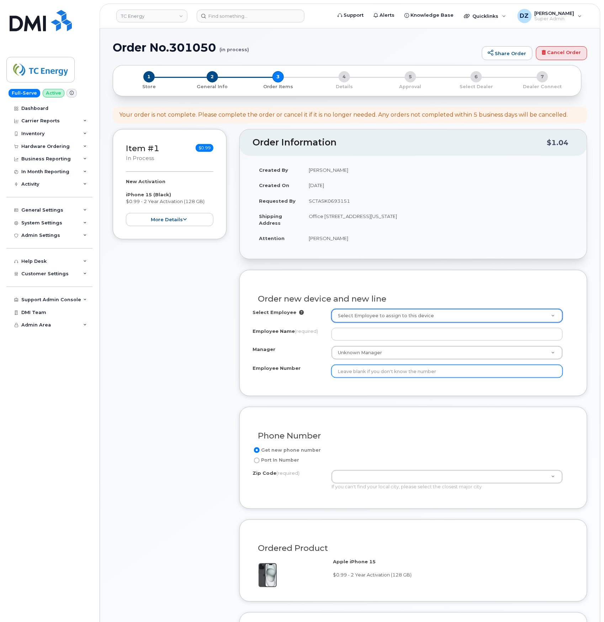
click at [391, 375] on input "Employee Number" at bounding box center [447, 371] width 231 height 13
paste input "208077"
type input "208077"
paste input "Sean Lepine"
type input "Sean Lepine"
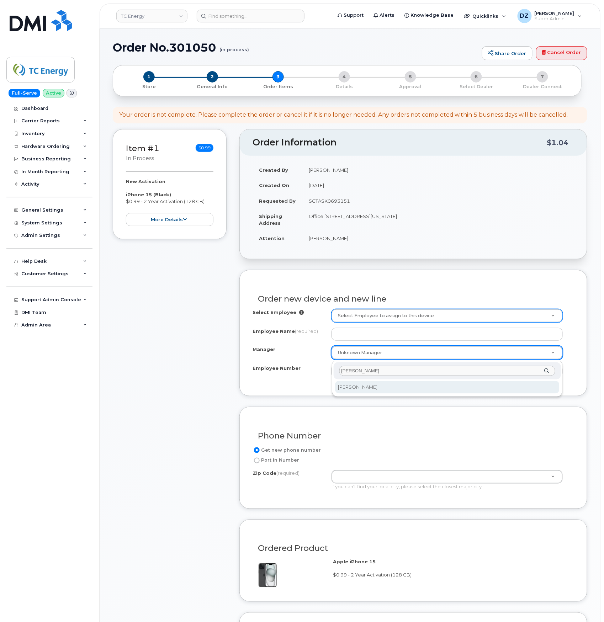
type input "Sean Lepine"
select select "1375959"
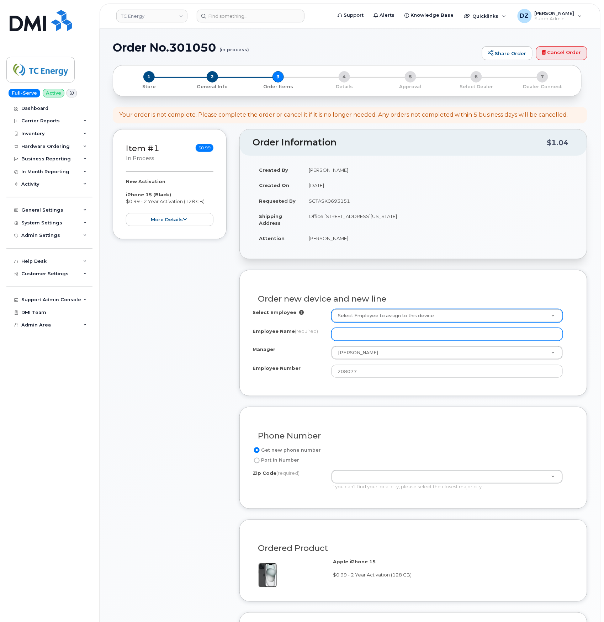
click at [381, 338] on input "Employee Name (required)" at bounding box center [447, 334] width 231 height 13
paste input "[PERSON_NAME]"
type input "[PERSON_NAME]"
click at [166, 377] on div "Item #1 in process $0.99 New Activation iPhone 15 (Black) $0.99 - 2 Year Activa…" at bounding box center [170, 437] width 114 height 617
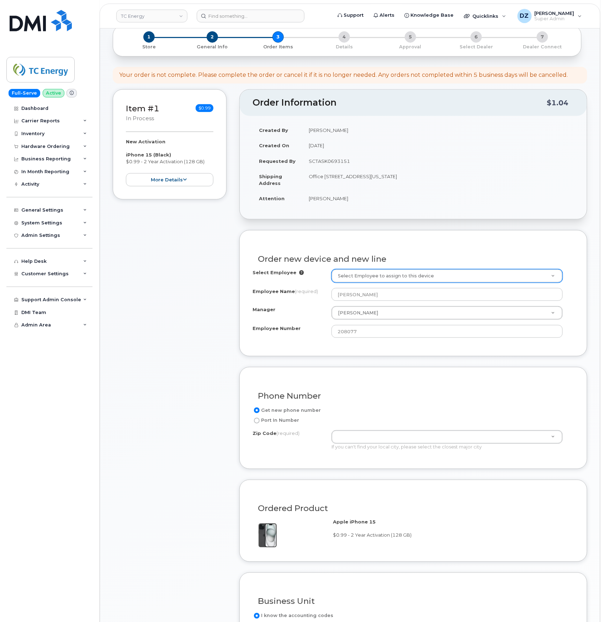
scroll to position [95, 0]
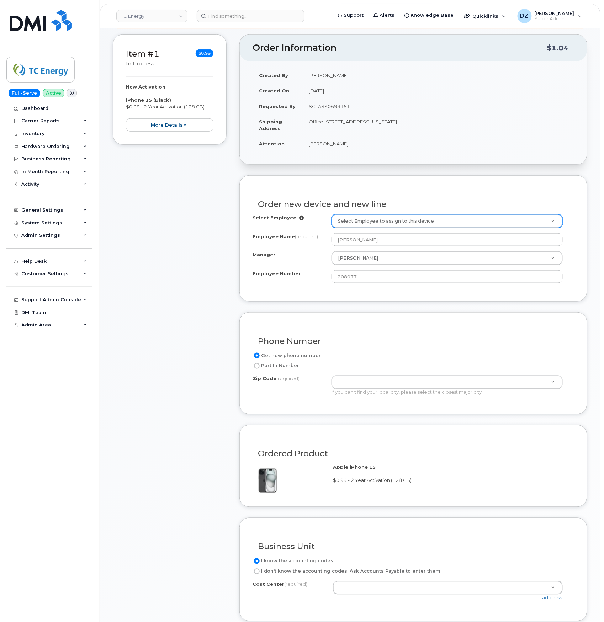
click at [423, 122] on td "Office [STREET_ADDRESS][US_STATE]" at bounding box center [438, 125] width 272 height 22
copy td "HOUSTON"
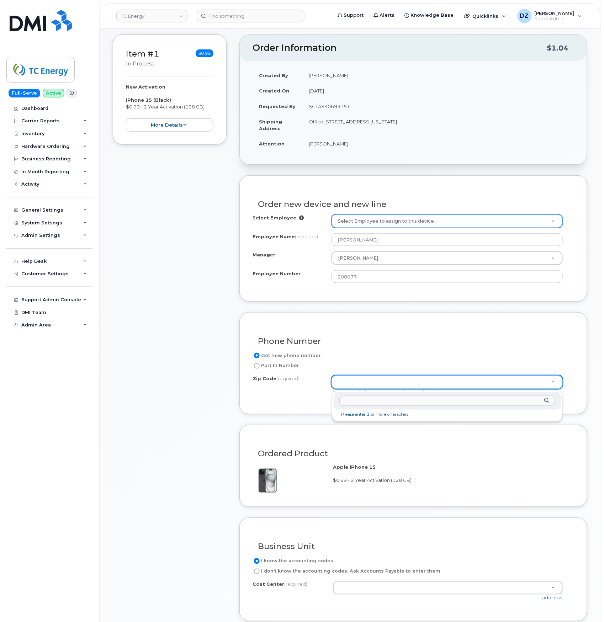
type input "HOUSTON"
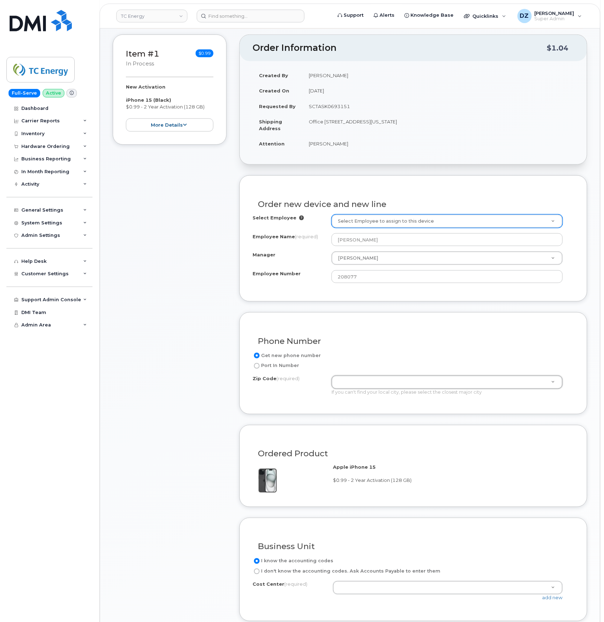
click at [454, 122] on td "Office [STREET_ADDRESS][US_STATE]" at bounding box center [438, 125] width 272 height 22
click at [454, 121] on td "Office [STREET_ADDRESS][US_STATE]" at bounding box center [438, 125] width 272 height 22
copy td "77002"
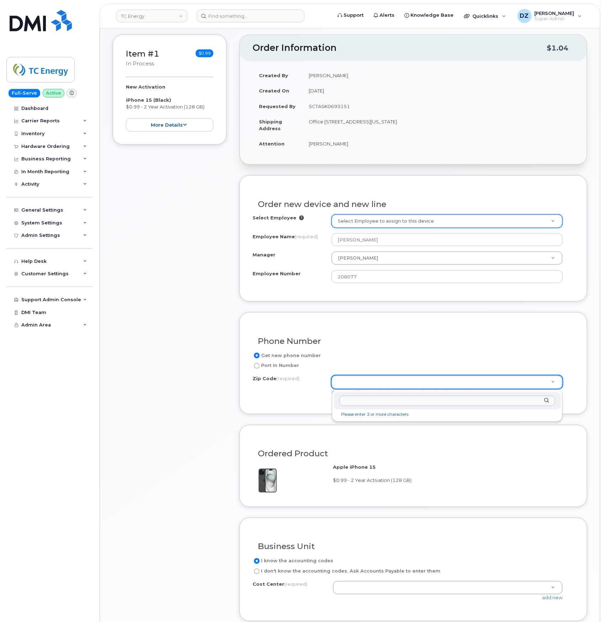
paste input "77002"
type input "77002"
type input "77002 (Houston, TX)"
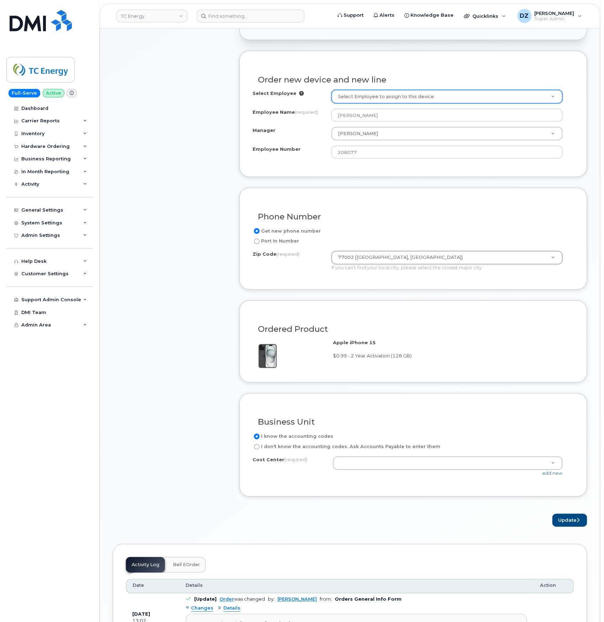
scroll to position [285, 0]
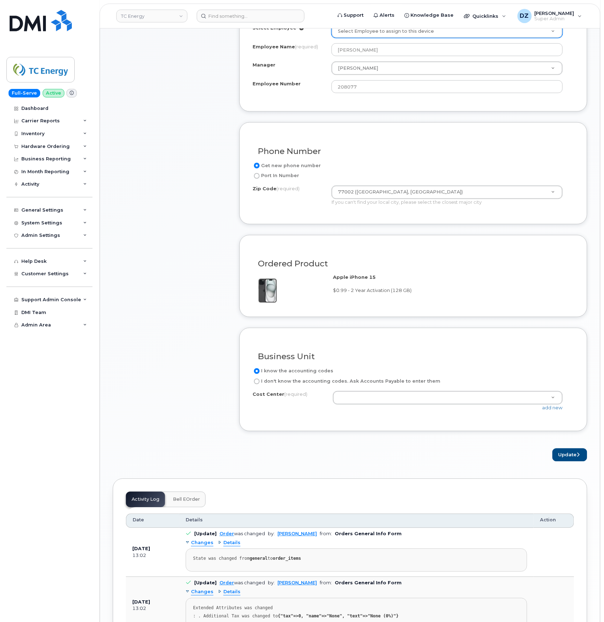
click at [291, 385] on label "I don't know the accounting codes. Ask Accounts Payable to enter them" at bounding box center [347, 381] width 188 height 9
click at [260, 385] on input "I don't know the accounting codes. Ask Accounts Payable to enter them" at bounding box center [257, 382] width 6 height 6
radio input "true"
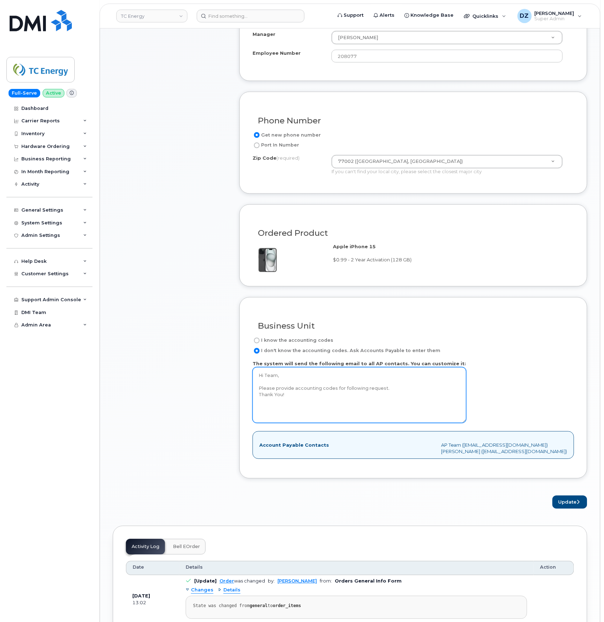
scroll to position [332, 0]
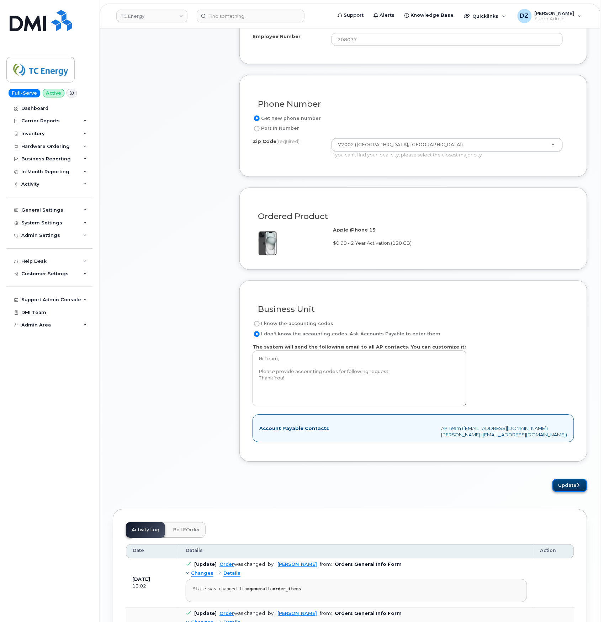
click at [573, 489] on button "Update" at bounding box center [569, 485] width 35 height 13
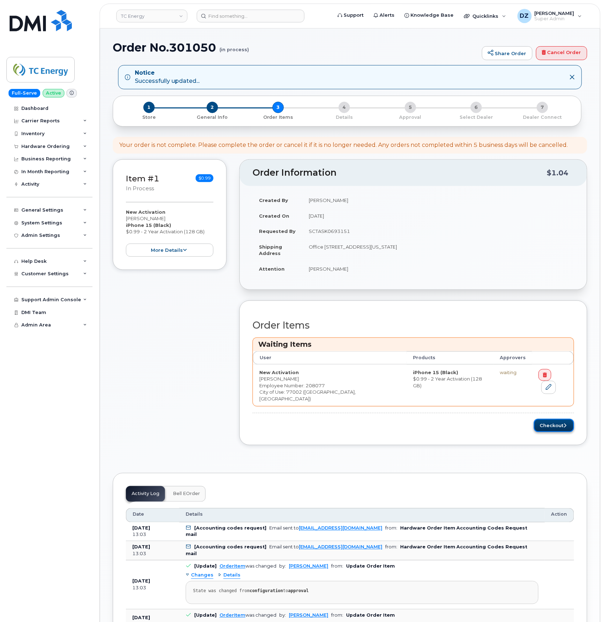
click at [568, 420] on button "Checkout" at bounding box center [554, 425] width 40 height 13
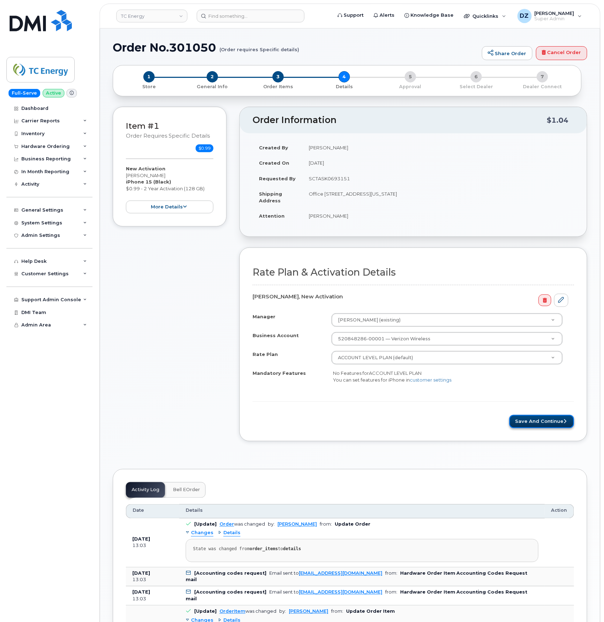
click at [560, 426] on button "Save and Continue" at bounding box center [541, 421] width 65 height 13
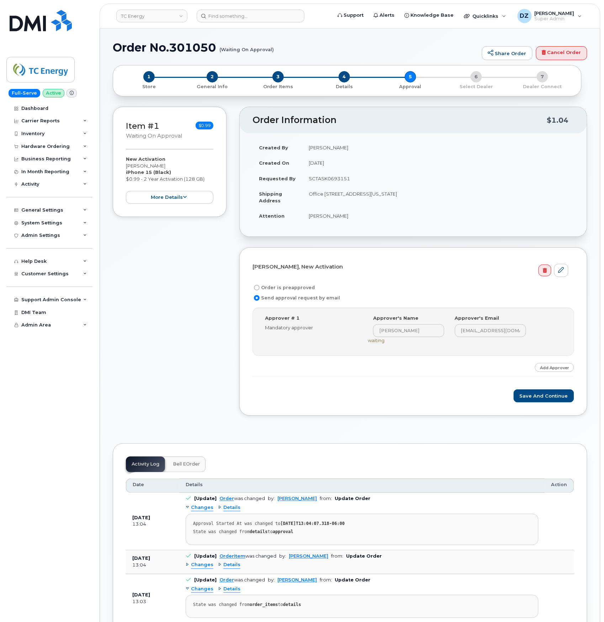
drag, startPoint x: 278, startPoint y: 286, endPoint x: 386, endPoint y: 234, distance: 119.5
click at [278, 286] on label "Order is preapproved" at bounding box center [284, 288] width 62 height 9
click at [260, 286] on input "Order is preapproved" at bounding box center [257, 288] width 6 height 6
radio input "true"
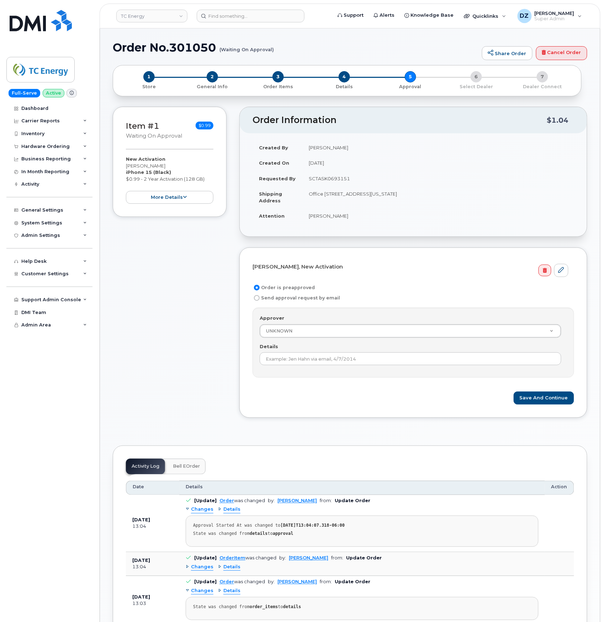
click at [316, 176] on td "SCTASK0693151" at bounding box center [438, 179] width 272 height 16
copy td "SCTASK0693151"
click at [300, 360] on input "Details" at bounding box center [411, 359] width 302 height 13
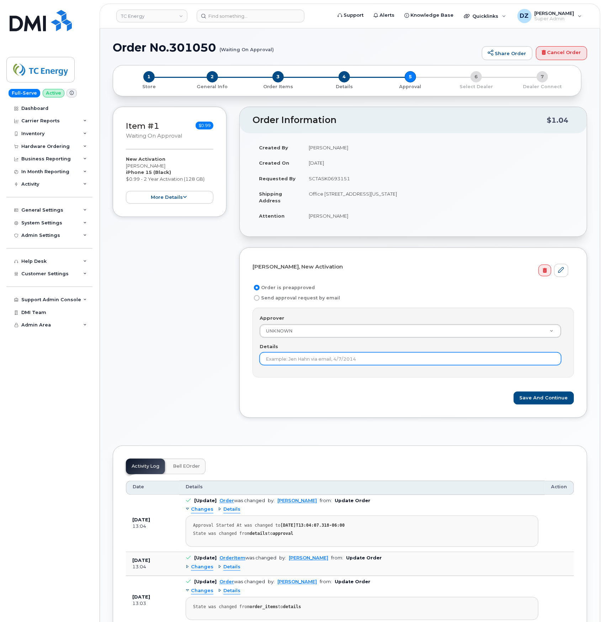
click at [300, 360] on input "Details" at bounding box center [411, 359] width 302 height 13
paste input "SCTASK0693151"
type input "SCTASK0693151"
click at [537, 398] on button "Save and Continue" at bounding box center [544, 398] width 60 height 13
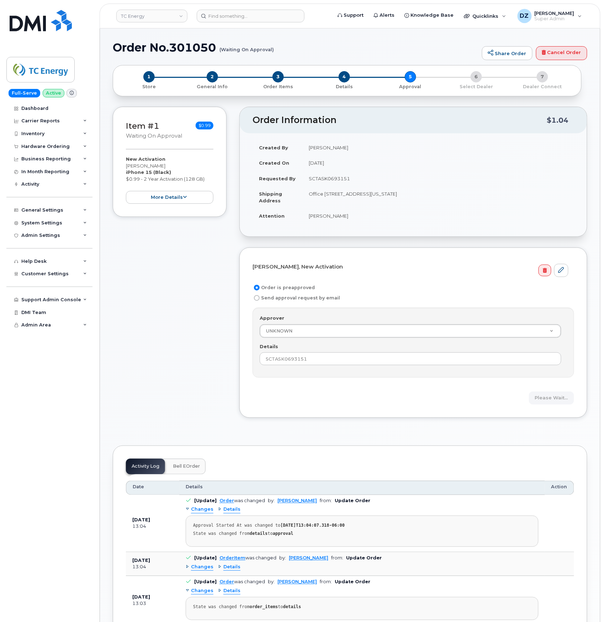
click at [373, 194] on td "Office [STREET_ADDRESS][US_STATE]" at bounding box center [438, 197] width 272 height 22
click at [449, 194] on td "Office [STREET_ADDRESS][US_STATE]" at bounding box center [438, 197] width 272 height 22
copy td "[STREET_ADDRESS][US_STATE]"
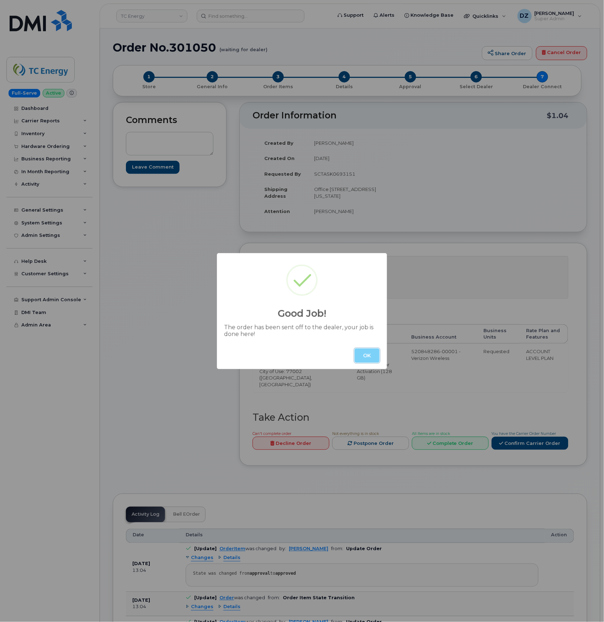
click at [377, 357] on button "OK" at bounding box center [367, 356] width 25 height 14
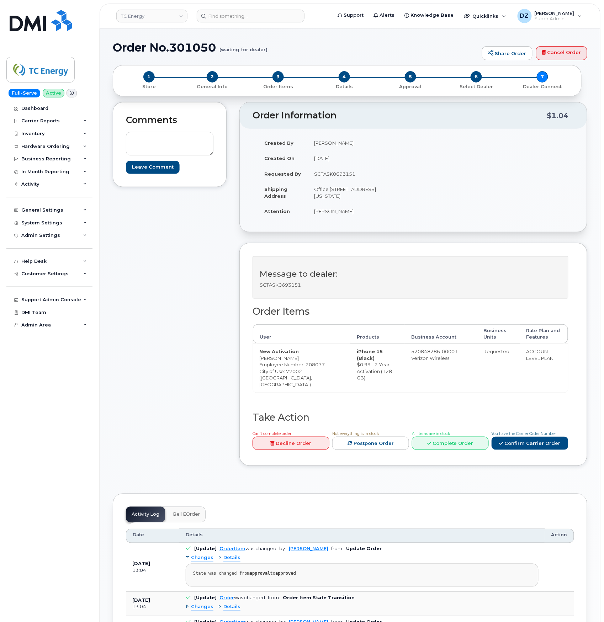
click at [318, 219] on td "[PERSON_NAME]" at bounding box center [358, 211] width 100 height 16
click at [327, 218] on td "[PERSON_NAME]" at bounding box center [358, 211] width 100 height 16
copy td "[PERSON_NAME]"
click at [543, 450] on link "Confirm Carrier Order" at bounding box center [530, 443] width 77 height 13
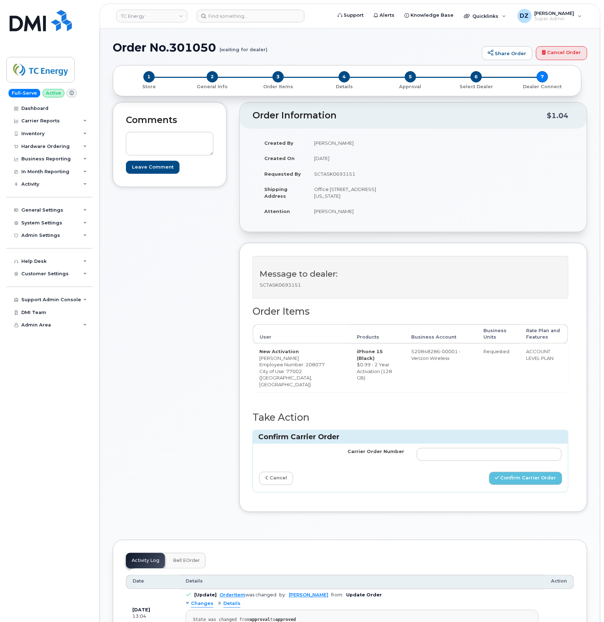
click at [320, 190] on td "Office [STREET_ADDRESS][US_STATE]" at bounding box center [358, 192] width 100 height 22
click at [339, 191] on td "Office [STREET_ADDRESS][US_STATE]" at bounding box center [358, 192] width 100 height 22
copy td "Office 9129B"
click at [430, 461] on input "Carrier Order Number" at bounding box center [489, 454] width 145 height 13
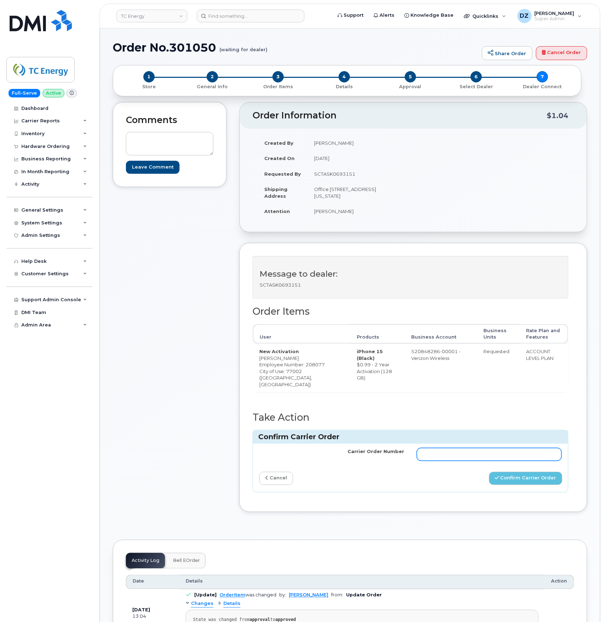
paste input "MB3000594883667"
type input "MB3000594883667"
click at [534, 485] on button "Confirm Carrier Order" at bounding box center [525, 478] width 73 height 13
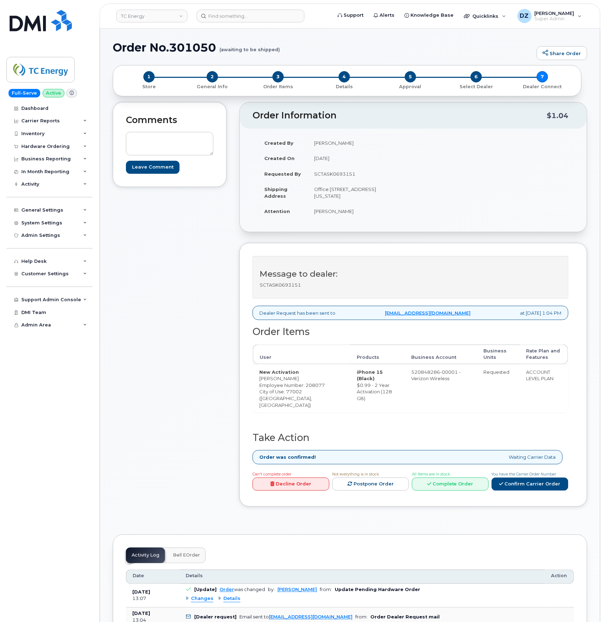
click at [133, 43] on h1 "Order No.301050 (awaiting to be shipped)" at bounding box center [323, 47] width 420 height 12
click at [187, 44] on h1 "Order No.301050 (awaiting to be shipped)" at bounding box center [323, 47] width 420 height 12
copy h1 "Order No.301050"
click at [60, 146] on div "Hardware Ordering" at bounding box center [45, 147] width 48 height 6
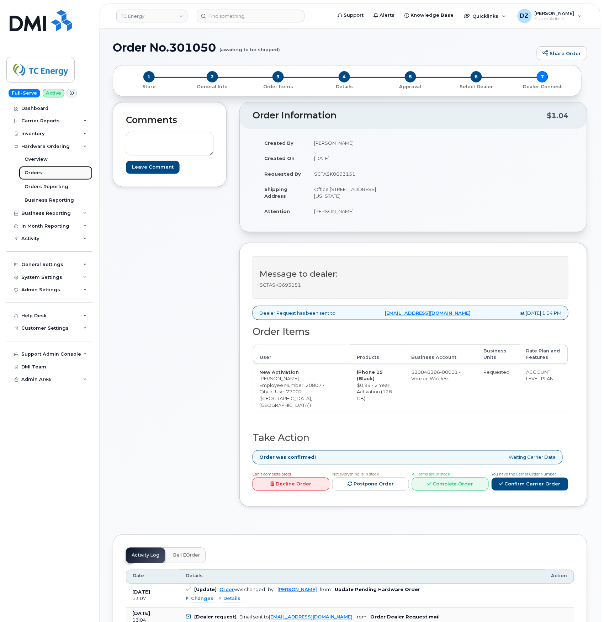
click at [47, 173] on link "Orders" at bounding box center [56, 173] width 74 height 14
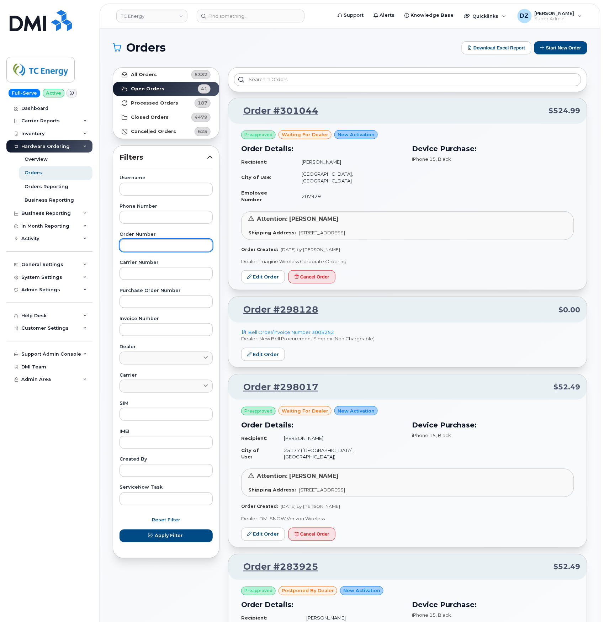
click at [155, 248] on input "text" at bounding box center [166, 245] width 93 height 13
paste input "300923"
click at [157, 75] on link "All Orders 5332" at bounding box center [166, 75] width 106 height 14
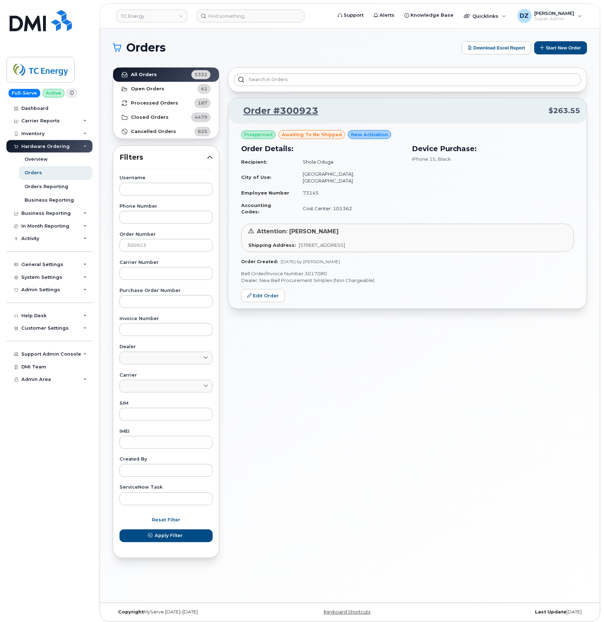
click at [321, 270] on p "Bell Order/Invoice Number 3017080" at bounding box center [407, 273] width 333 height 7
click at [320, 270] on p "Bell Order/Invoice Number 3017080" at bounding box center [407, 273] width 333 height 7
copy p "3017080"
click at [159, 245] on input "300923" at bounding box center [166, 245] width 93 height 13
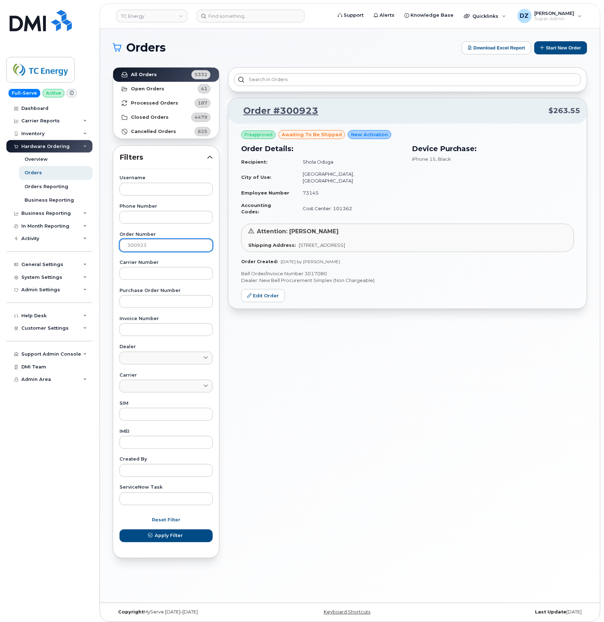
paste input "51"
type input "300951"
click at [158, 74] on link "All Orders 5332" at bounding box center [166, 75] width 106 height 14
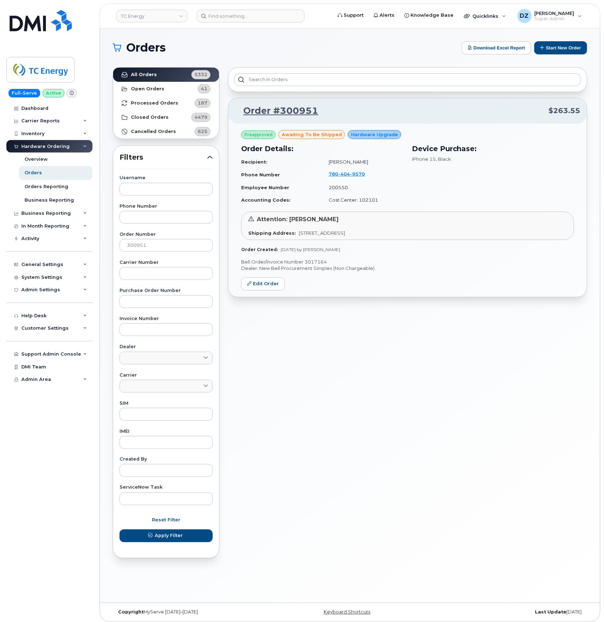
click at [319, 262] on p "Bell Order/Invoice Number 3017164" at bounding box center [407, 262] width 333 height 7
copy p "3017164"
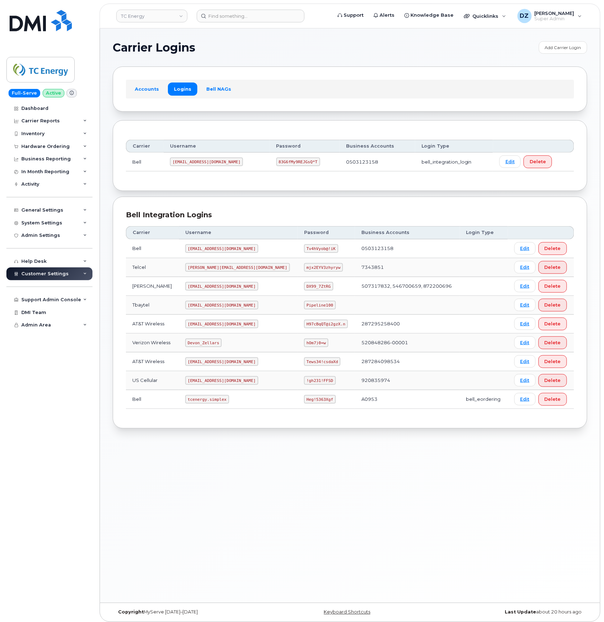
click at [304, 402] on code "Heg!5363Xgf" at bounding box center [320, 399] width 32 height 9
click at [305, 401] on code "Heg!5363Xgf" at bounding box center [320, 399] width 32 height 9
copy code "Heg!5363Xgf"
